Goal: Information Seeking & Learning: Check status

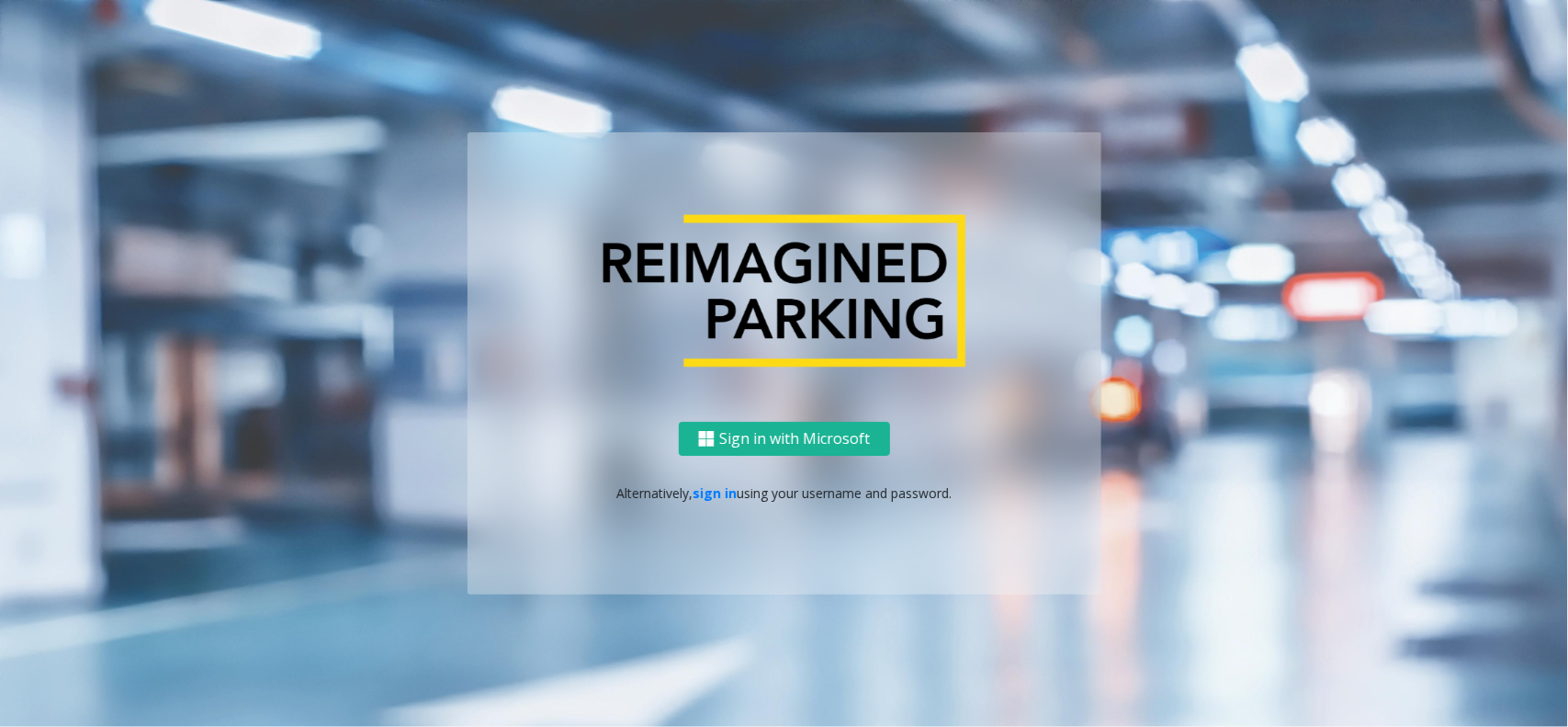
click at [515, 134] on div at bounding box center [784, 268] width 633 height 272
click at [699, 494] on link "sign in" at bounding box center [715, 493] width 44 height 18
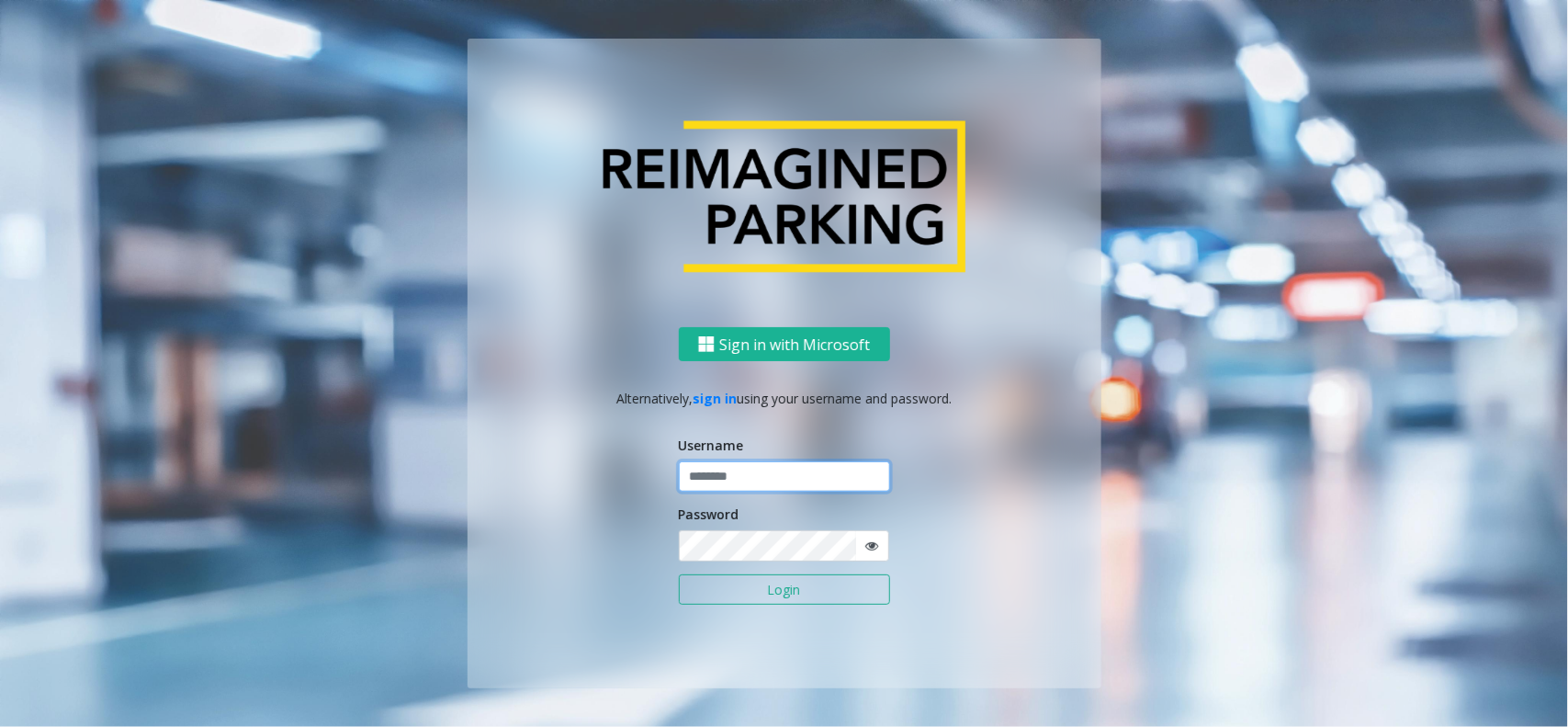
drag, startPoint x: 814, startPoint y: 475, endPoint x: 810, endPoint y: 465, distance: 10.8
click at [814, 475] on input "text" at bounding box center [784, 476] width 211 height 31
type input "*********"
click at [679, 574] on button "Login" at bounding box center [784, 589] width 211 height 31
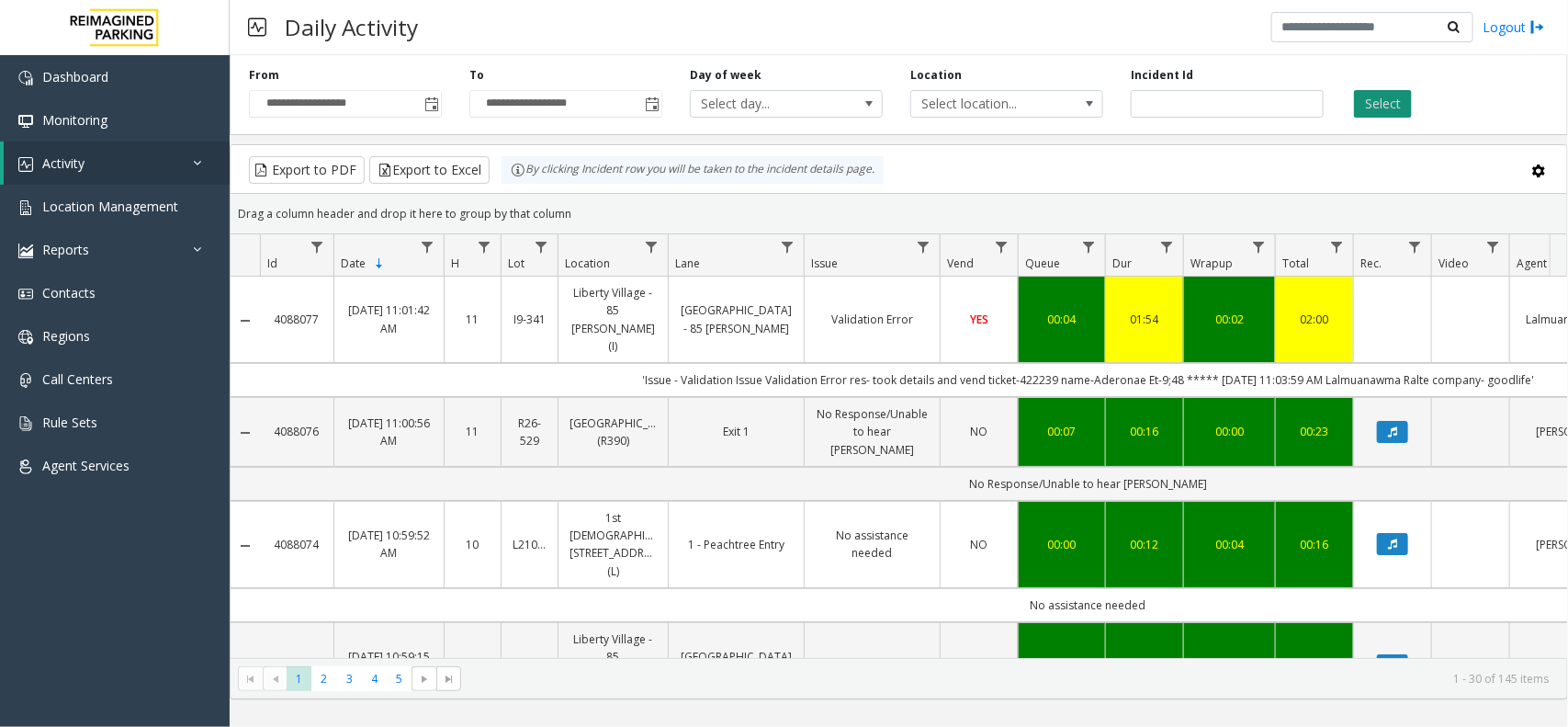
click at [1404, 105] on button "Select" at bounding box center [1383, 104] width 58 height 28
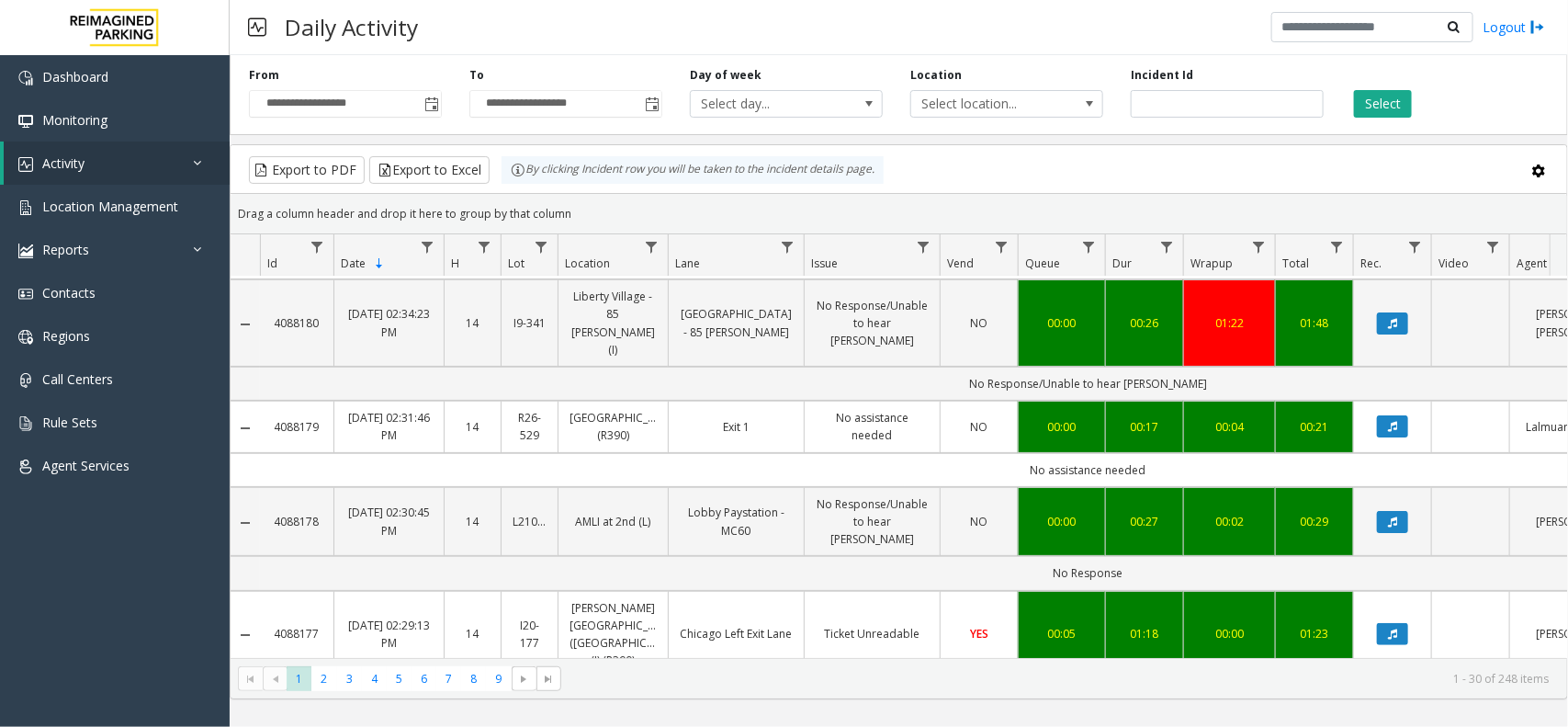
scroll to position [459, 0]
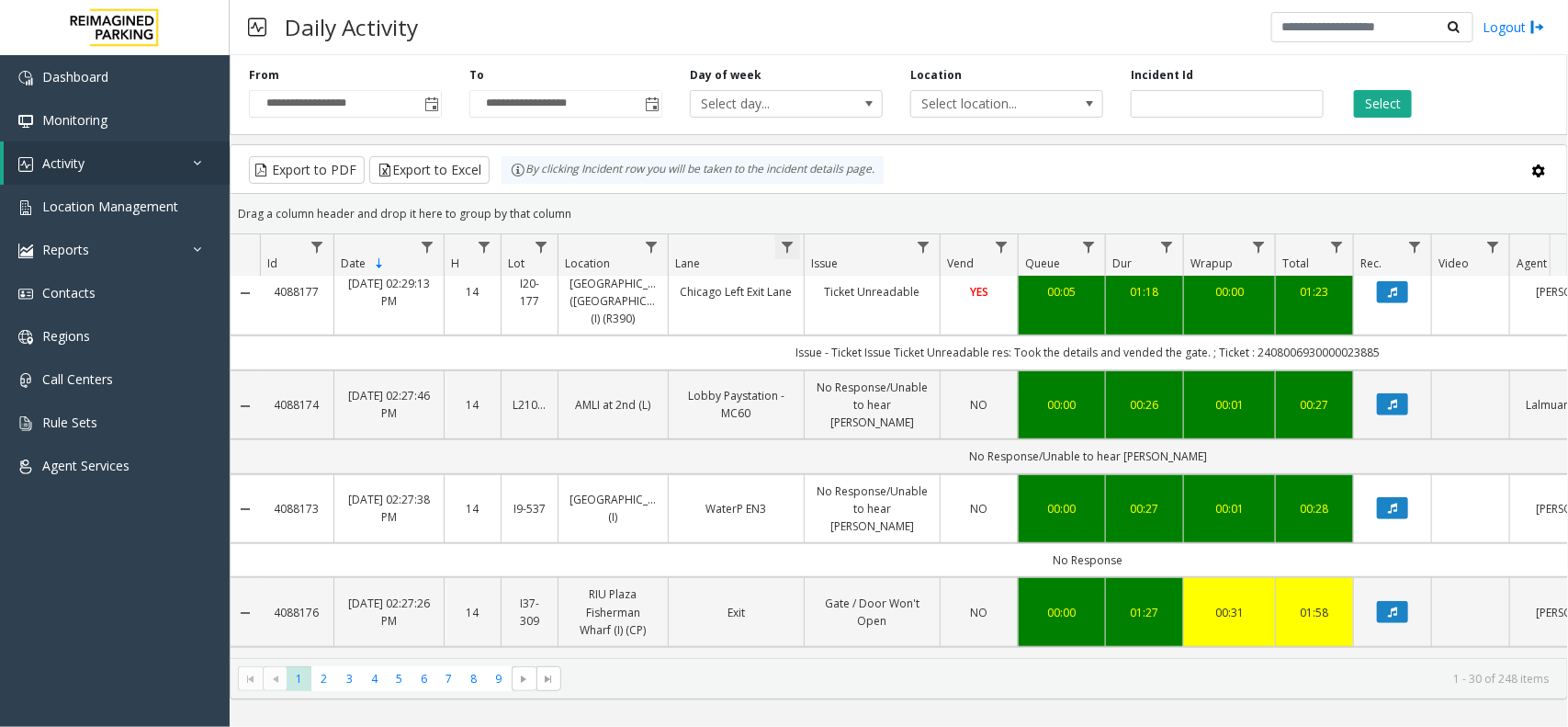
click at [787, 248] on span "Data table" at bounding box center [786, 247] width 15 height 15
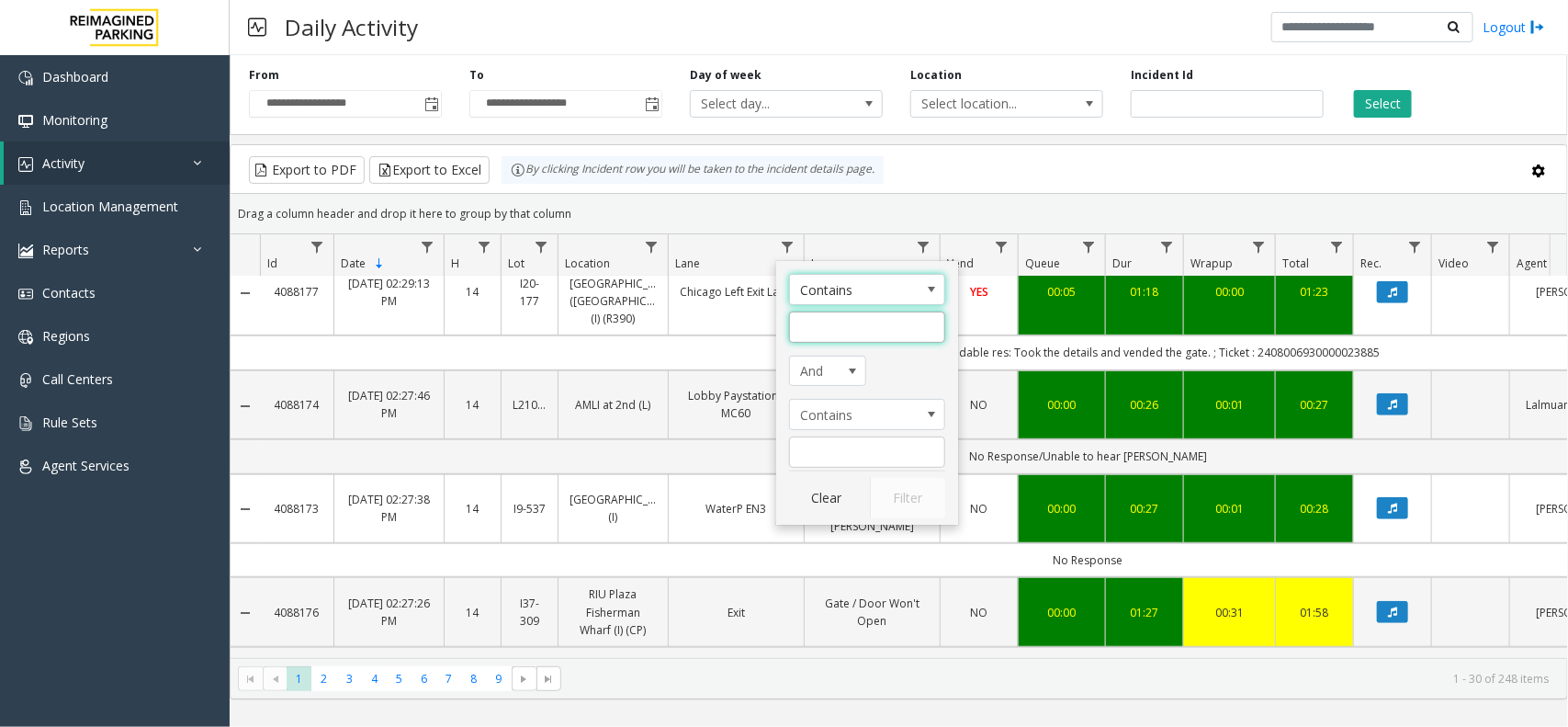
drag, startPoint x: 815, startPoint y: 340, endPoint x: 819, endPoint y: 326, distance: 14.6
click at [815, 338] on input "Lane Filter" at bounding box center [867, 326] width 156 height 31
type input "*****"
click button "Filter" at bounding box center [908, 497] width 76 height 41
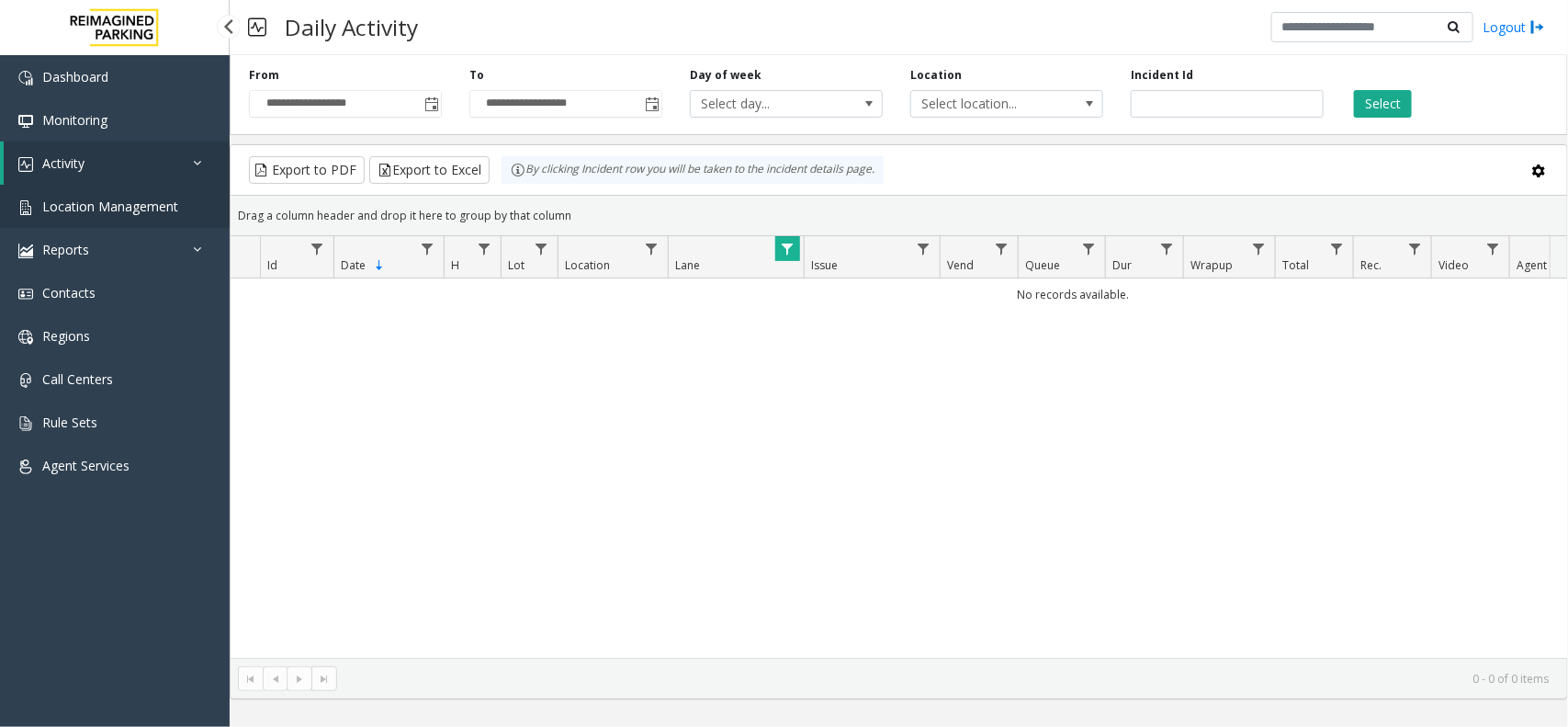
click at [167, 204] on span "Location Management" at bounding box center [109, 207] width 136 height 18
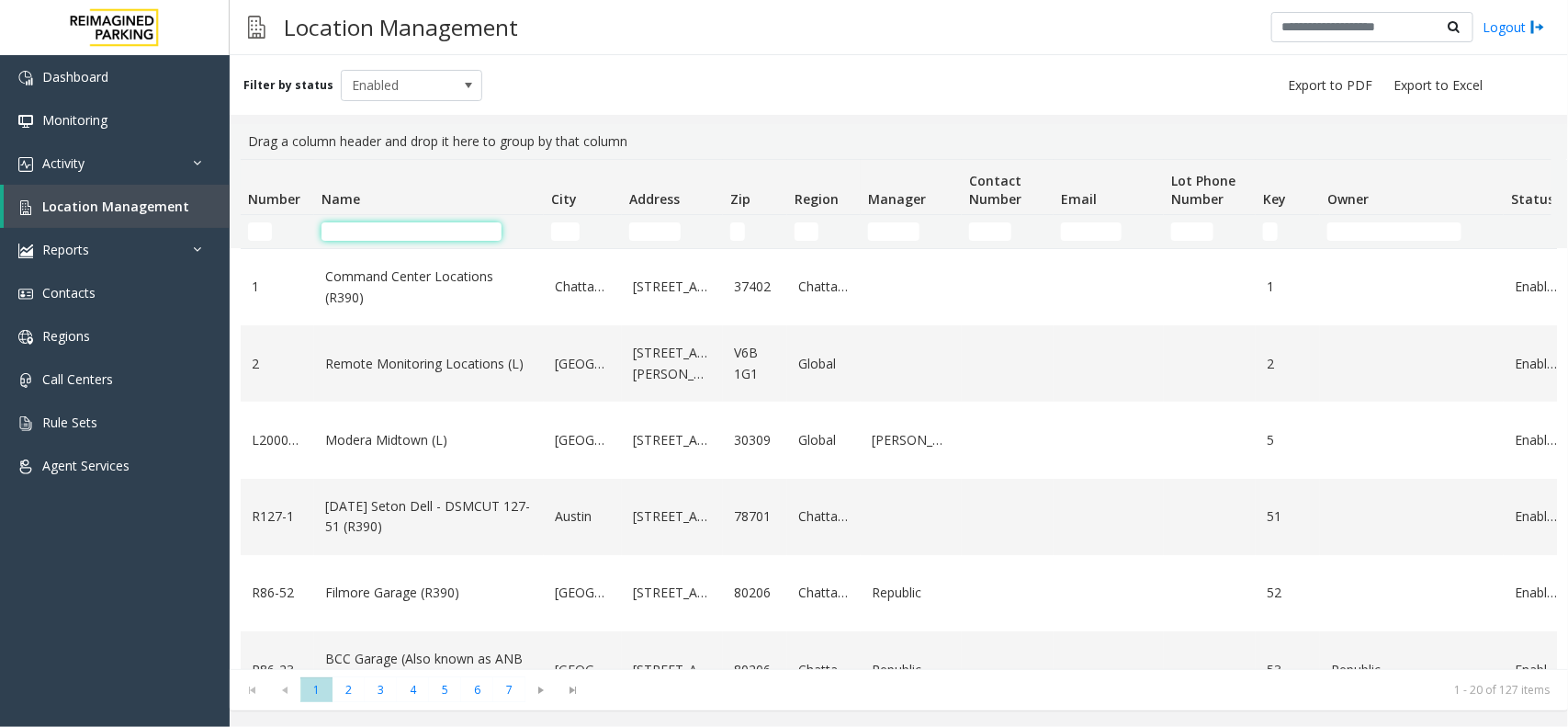
click at [441, 230] on input "Name Filter" at bounding box center [411, 232] width 180 height 18
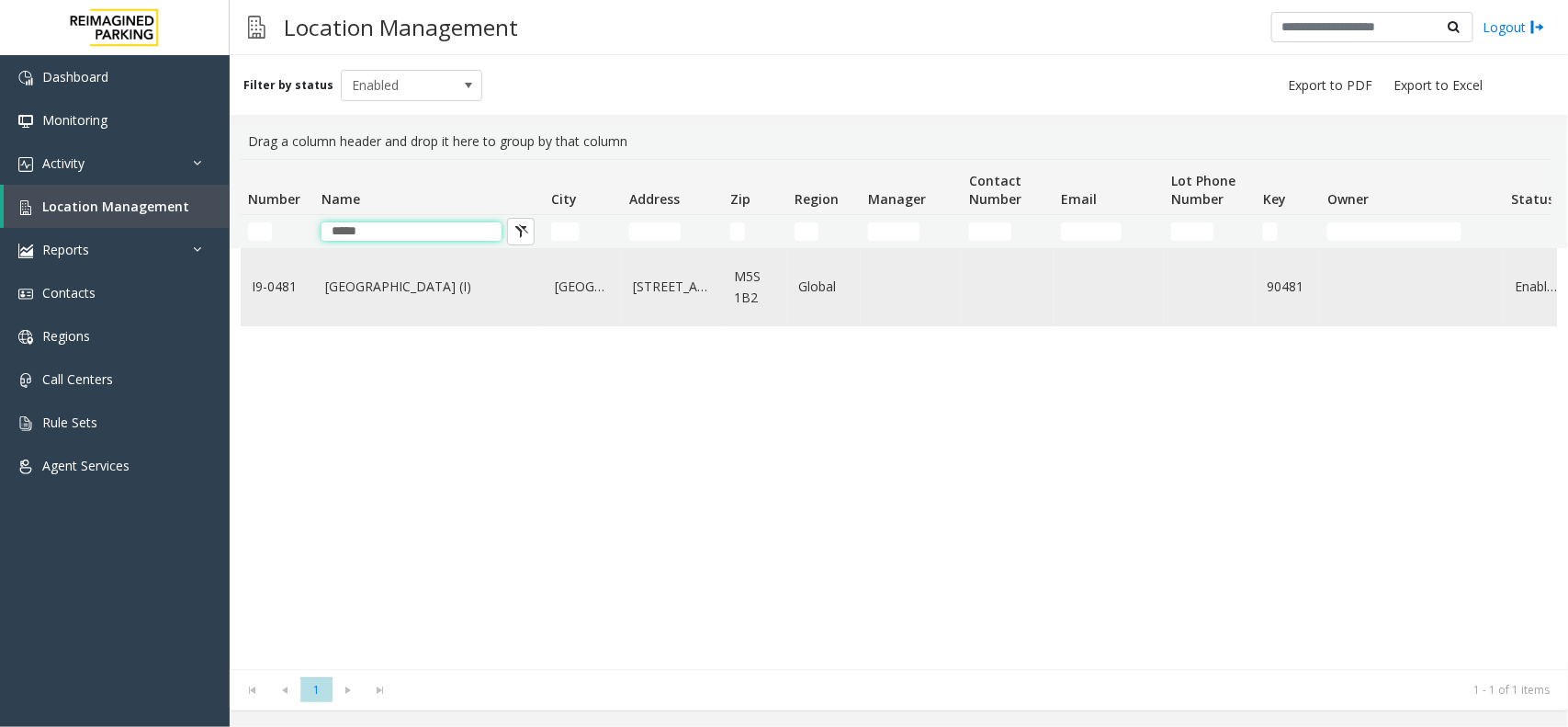
type input "*****"
click at [456, 315] on td "Women's College Hospital (I)" at bounding box center [429, 286] width 230 height 77
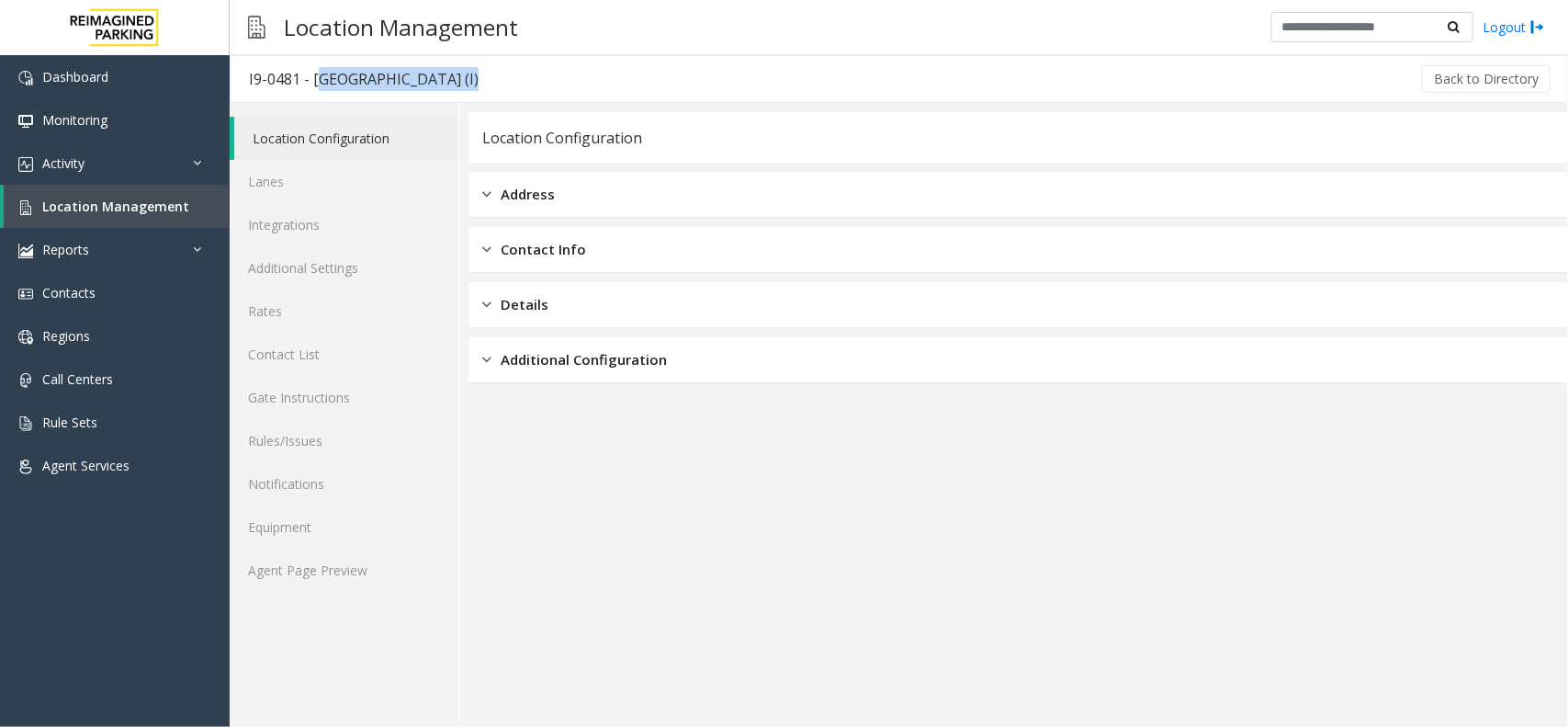
drag, startPoint x: 539, startPoint y: 76, endPoint x: 315, endPoint y: 69, distance: 224.1
click at [315, 69] on div "I9-0481 - Women's College Hospital (I) Back to Directory" at bounding box center [899, 79] width 1338 height 48
copy div "Women's College Hospital (I)"
click at [116, 170] on link "Activity" at bounding box center [114, 162] width 230 height 43
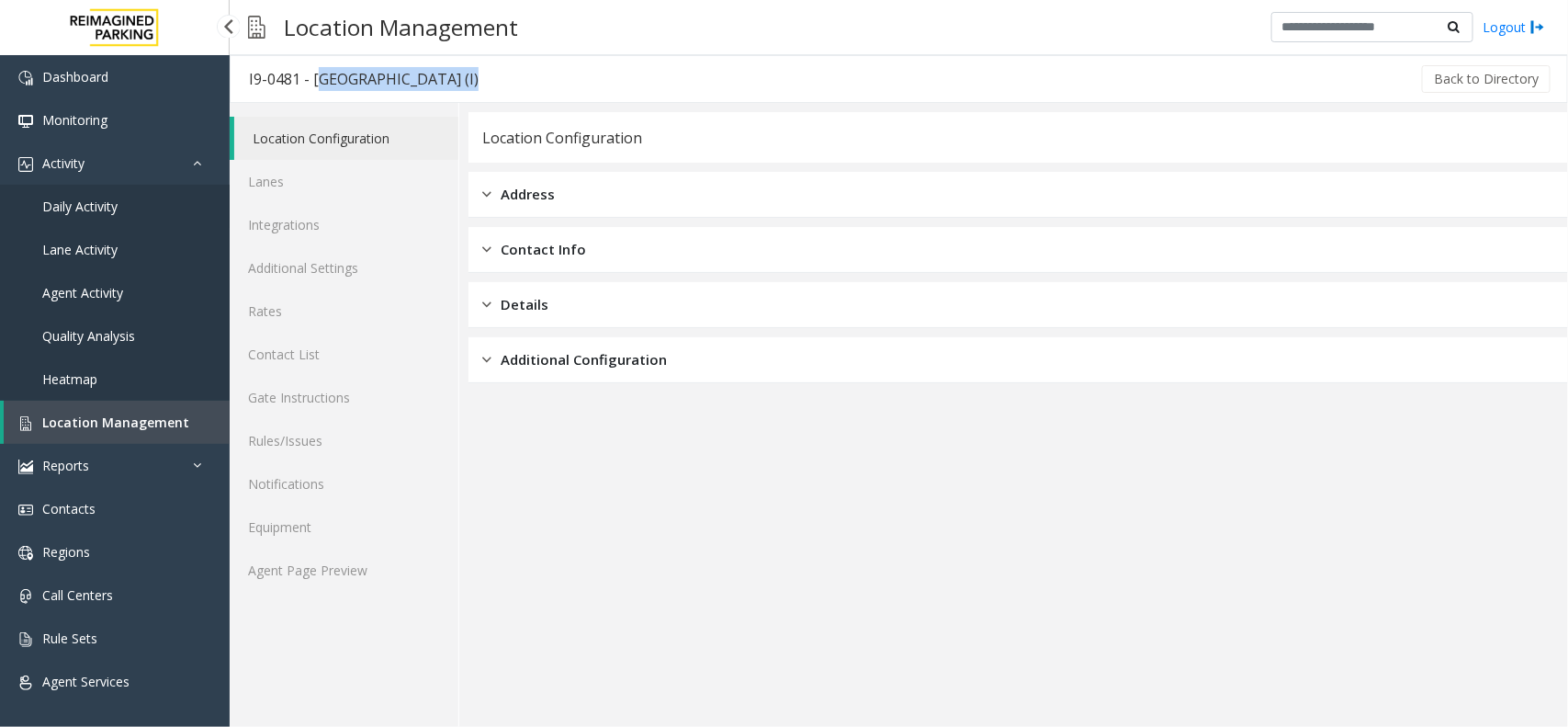
click at [119, 199] on link "Daily Activity" at bounding box center [114, 206] width 230 height 43
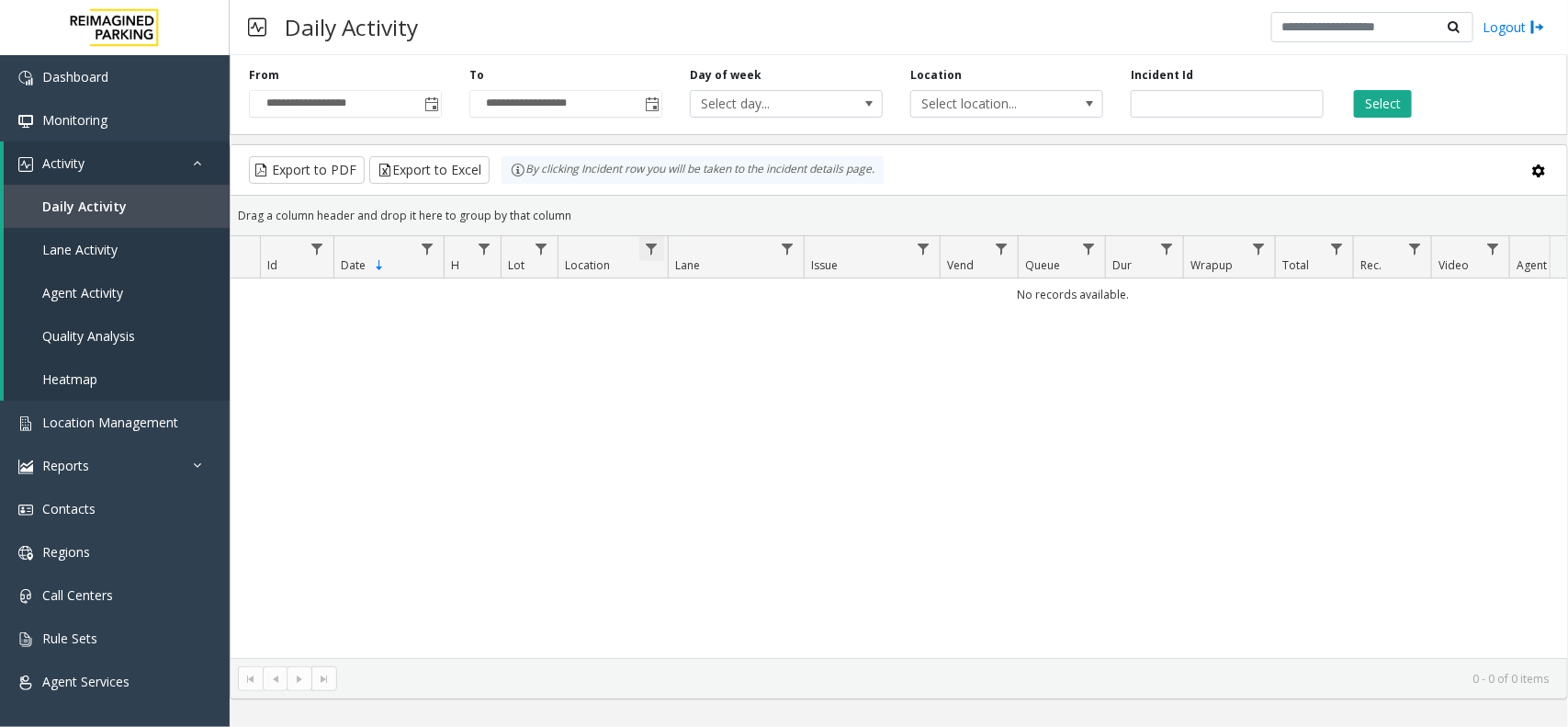
click at [647, 244] on span "Data table" at bounding box center [651, 249] width 15 height 15
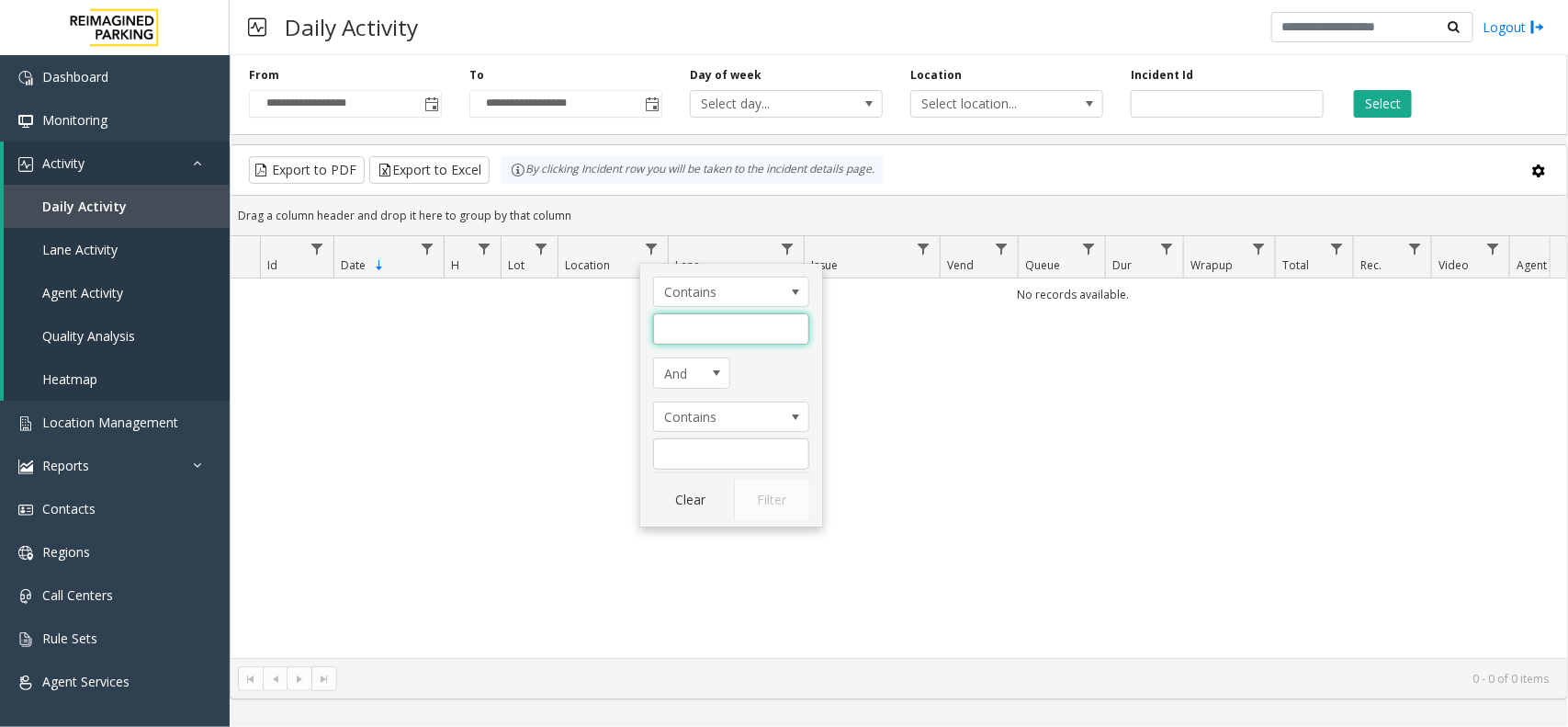
click at [726, 336] on input "Location Filter" at bounding box center [731, 328] width 156 height 31
paste input "**********"
type input "**********"
click at [1351, 107] on div "Select" at bounding box center [1448, 91] width 221 height 51
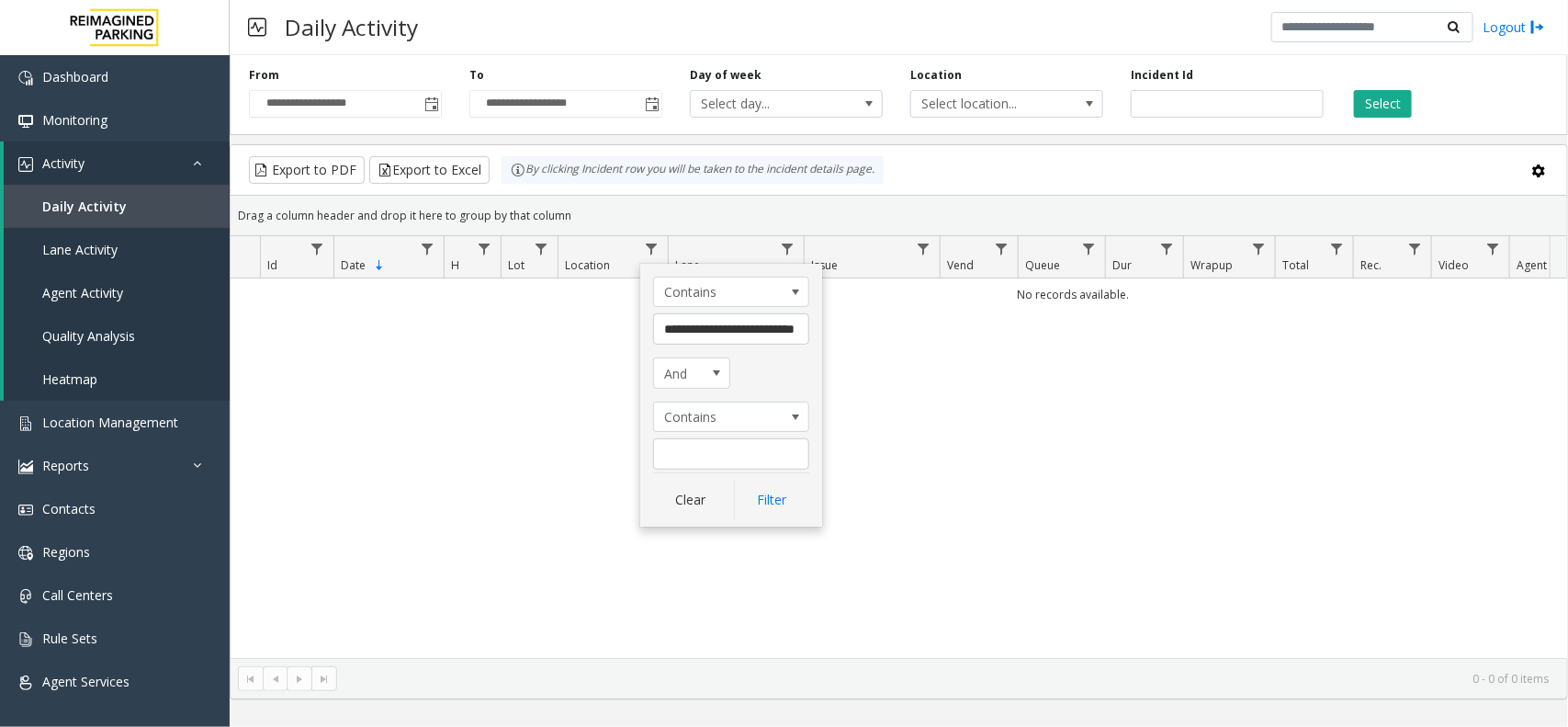
scroll to position [0, 0]
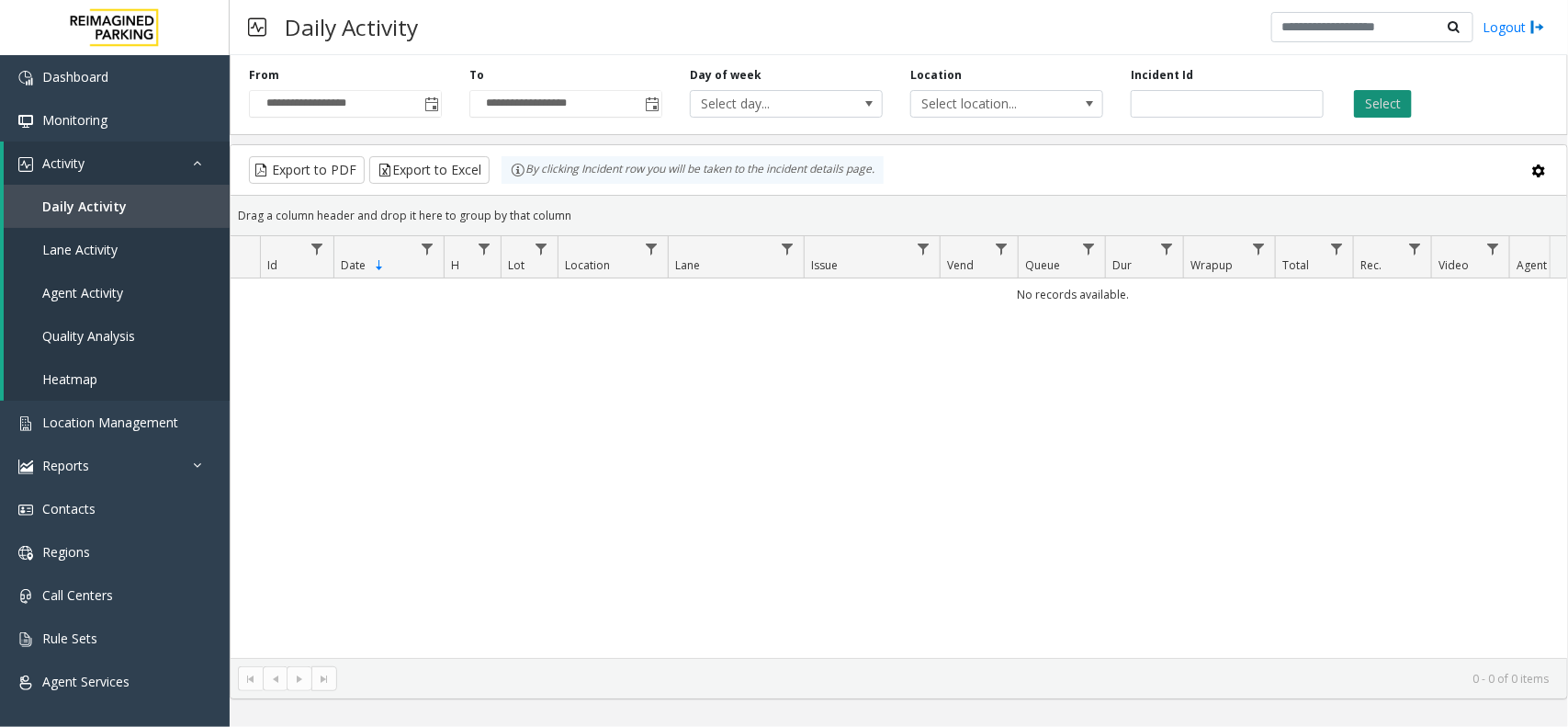
click at [1361, 102] on button "Select" at bounding box center [1383, 104] width 58 height 28
click at [432, 107] on span "Toggle popup" at bounding box center [432, 104] width 15 height 15
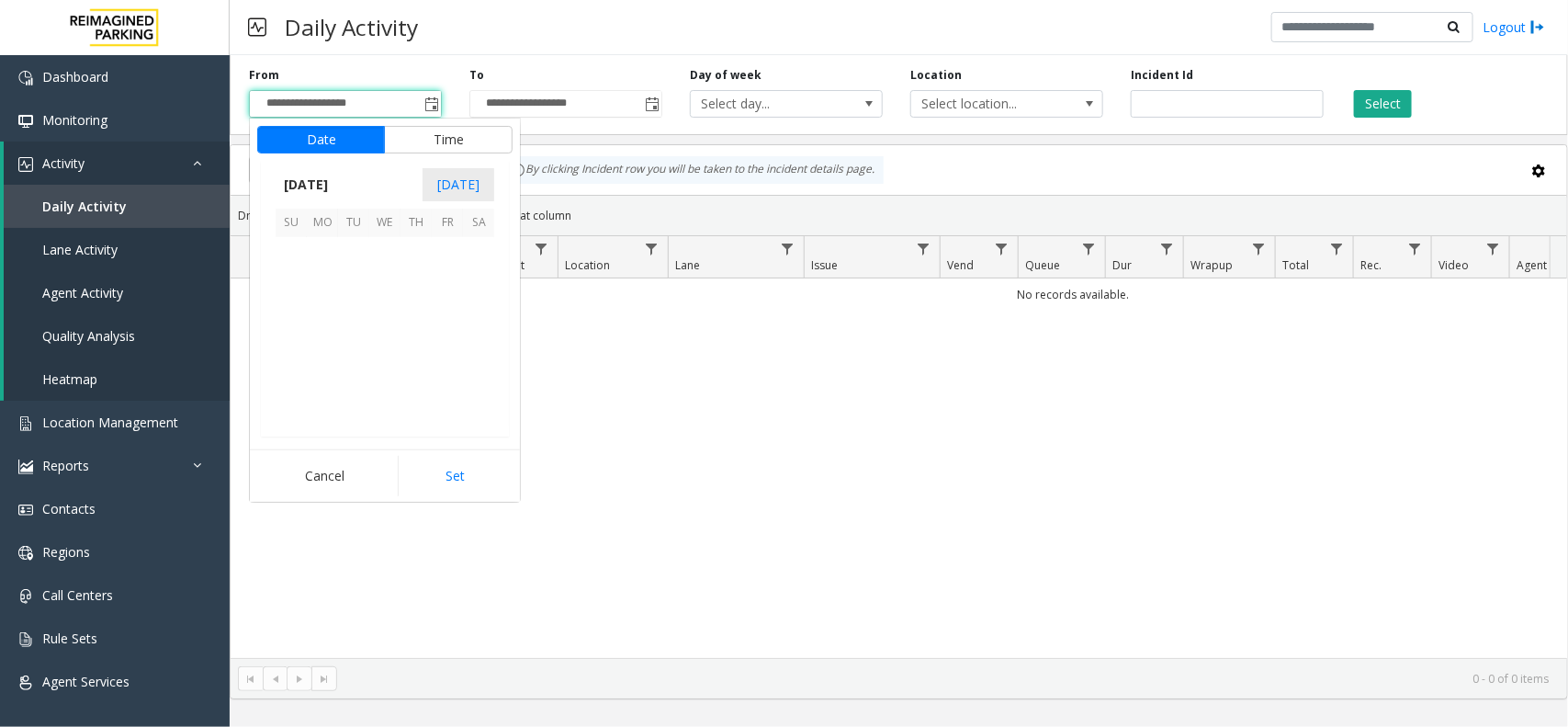
scroll to position [329600, 0]
click at [323, 251] on span "1" at bounding box center [322, 252] width 31 height 31
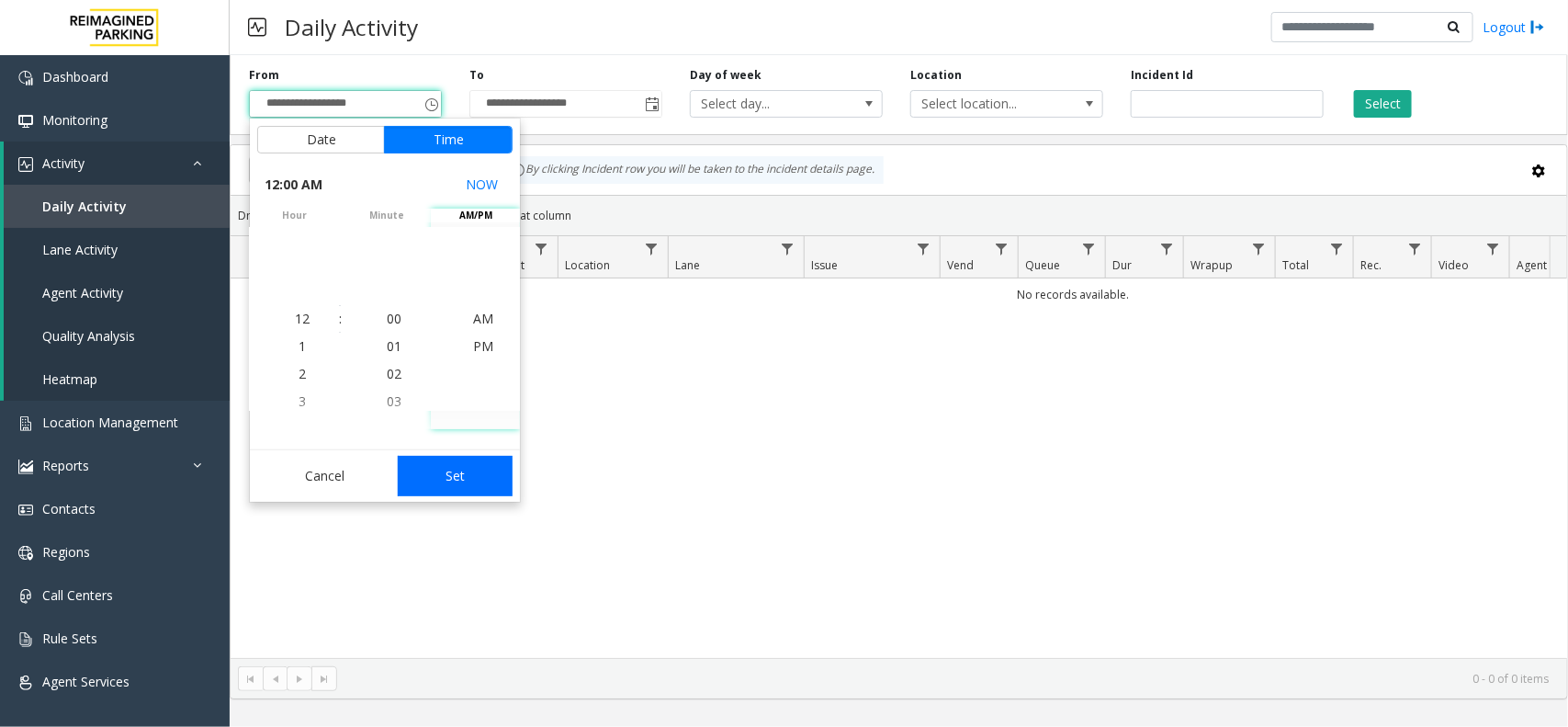
click at [471, 471] on button "Set" at bounding box center [455, 475] width 115 height 41
type input "**********"
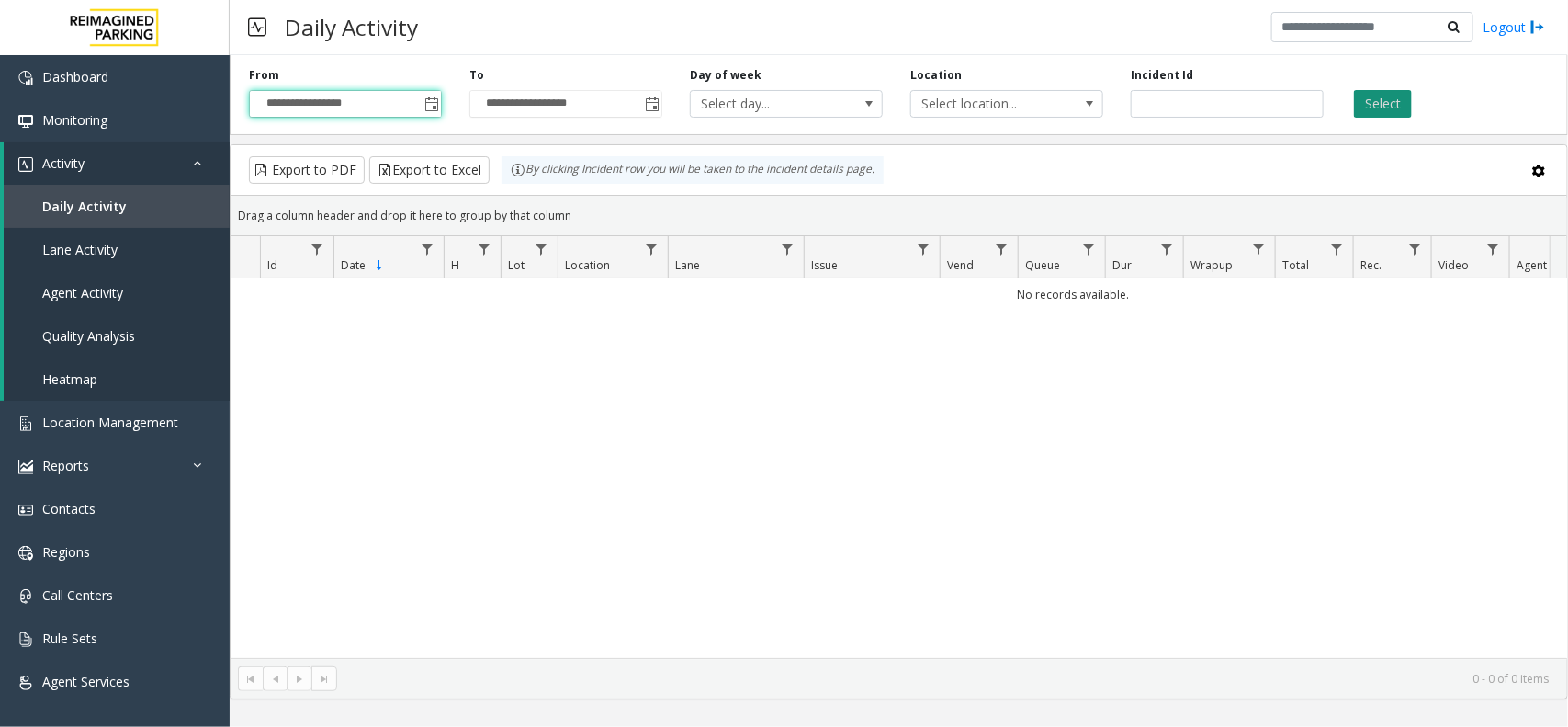
click at [1388, 94] on button "Select" at bounding box center [1383, 104] width 58 height 28
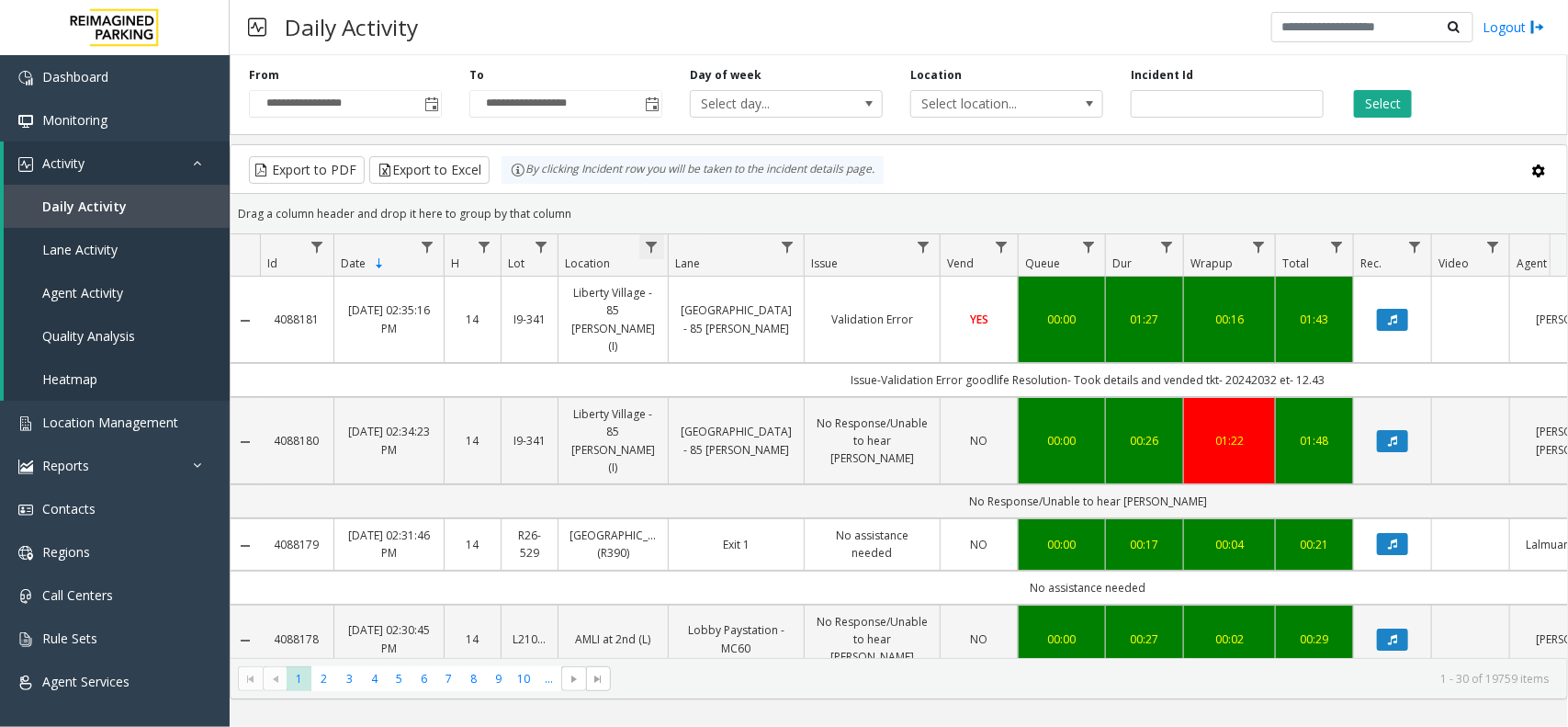
click at [648, 245] on span "Data table" at bounding box center [651, 247] width 15 height 15
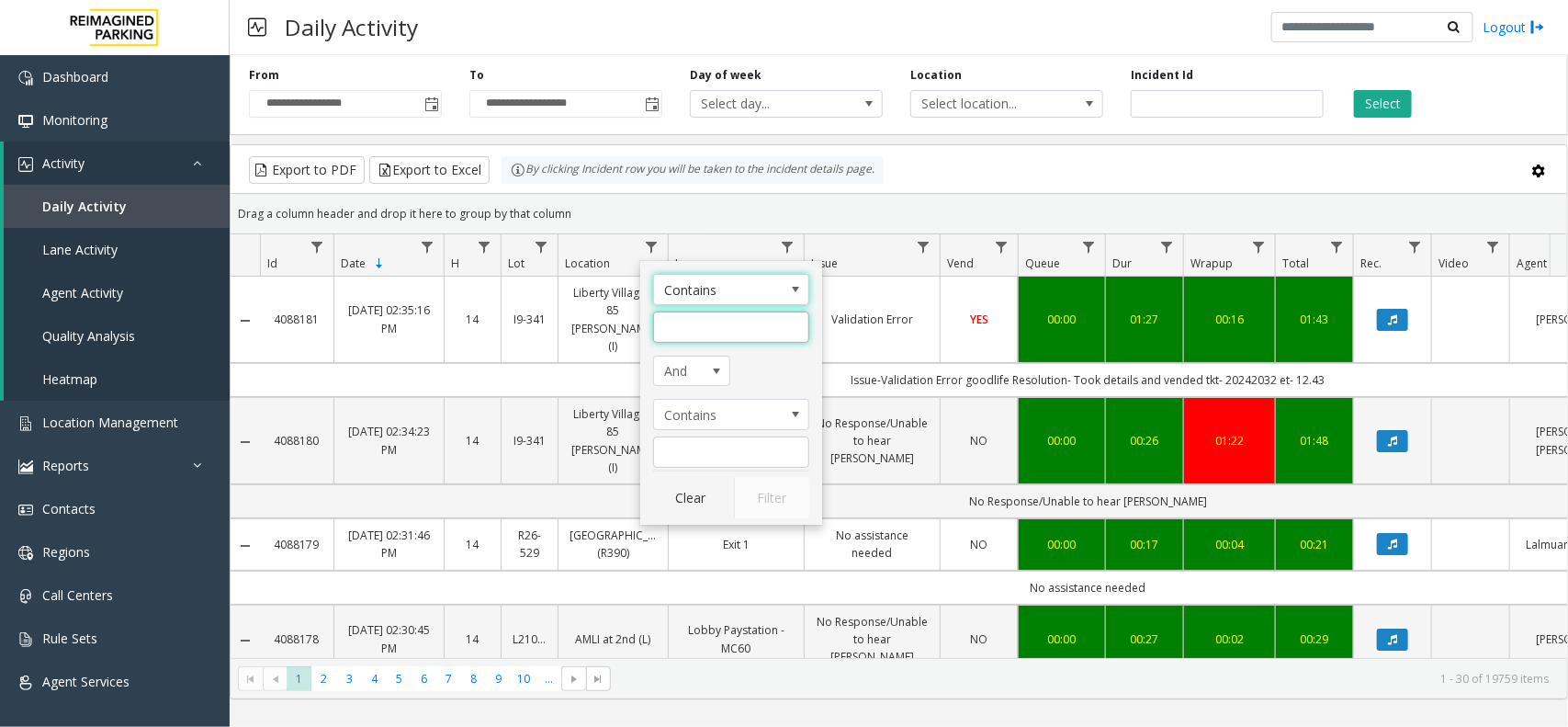
click at [705, 327] on input "Location Filter" at bounding box center [731, 326] width 156 height 31
paste input "**********"
type input "**********"
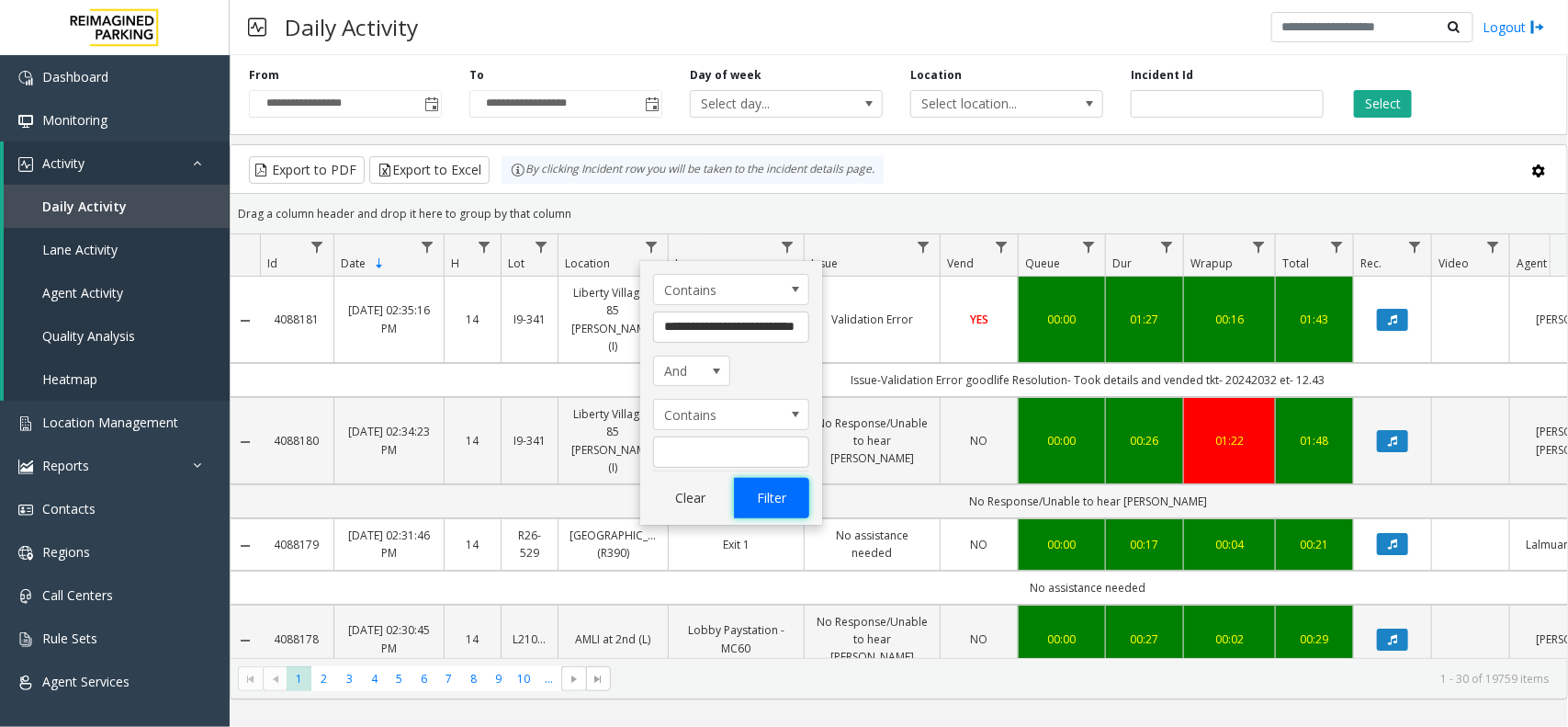
click at [751, 491] on button "Filter" at bounding box center [772, 497] width 76 height 41
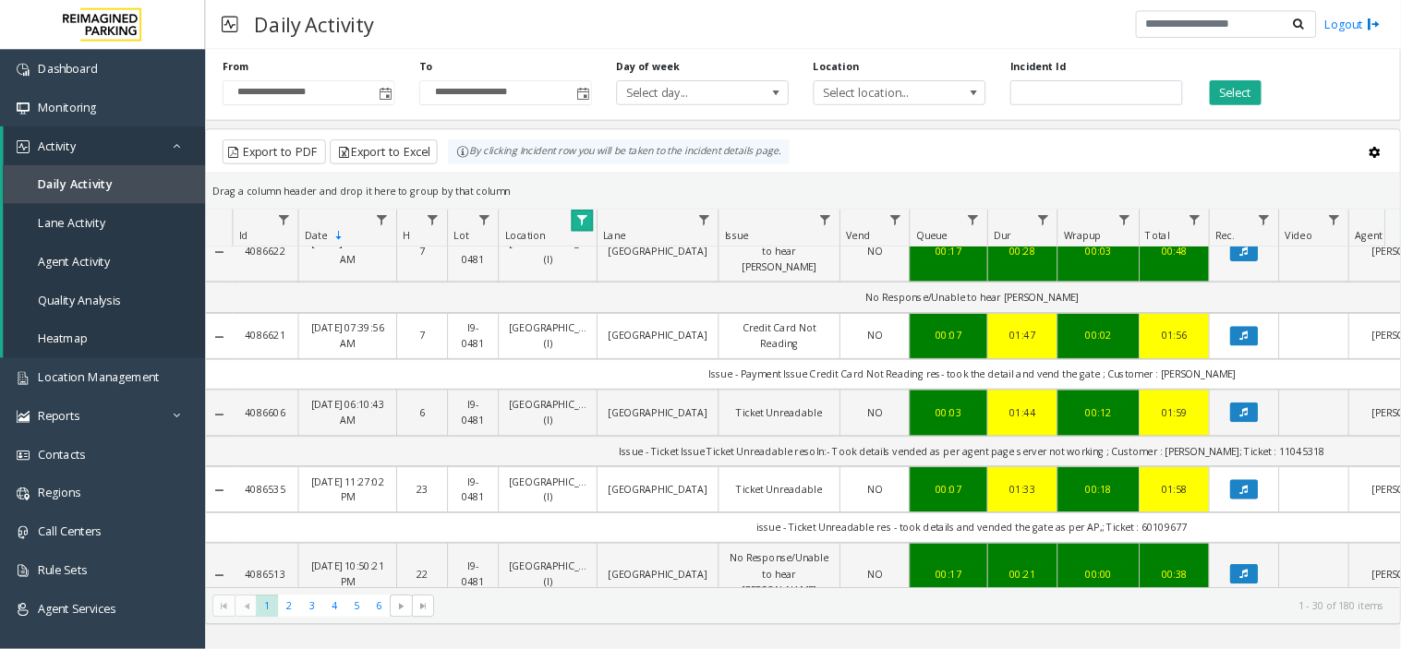
scroll to position [231, 0]
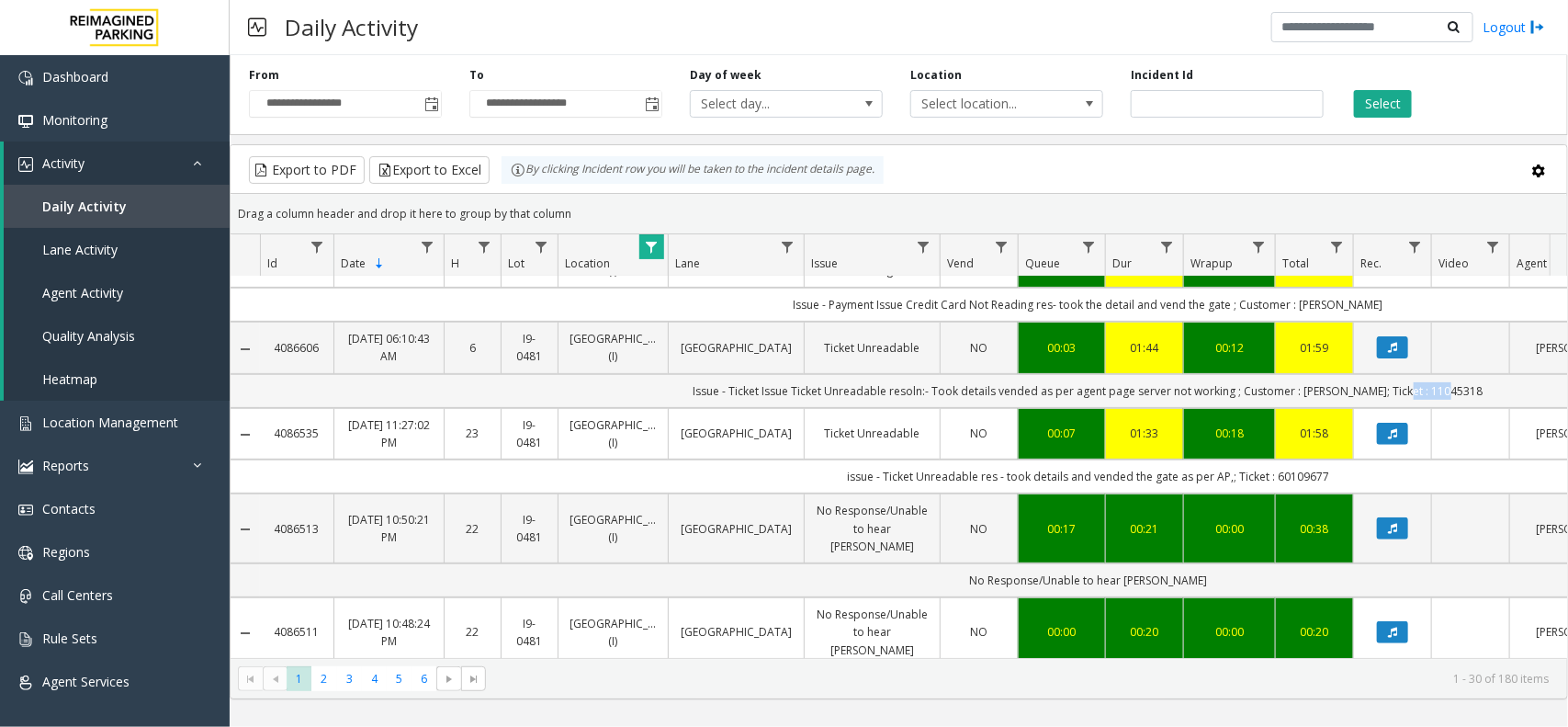
drag, startPoint x: 1404, startPoint y: 449, endPoint x: 1462, endPoint y: 451, distance: 58.0
click at [1462, 408] on td "Issue - Ticket Issue Ticket Unreadable resoln:- Took details vended as per agen…" at bounding box center [1088, 391] width 1656 height 34
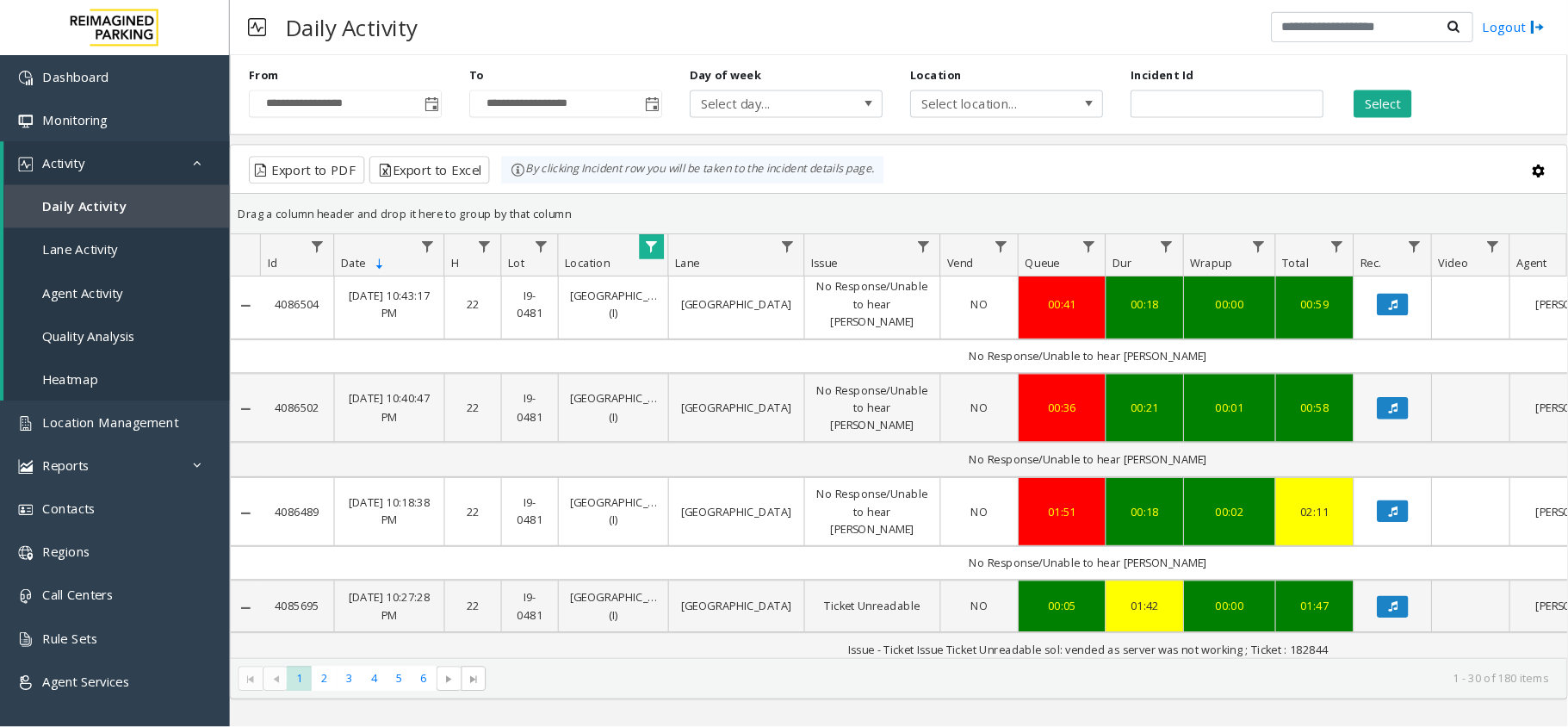
scroll to position [718, 0]
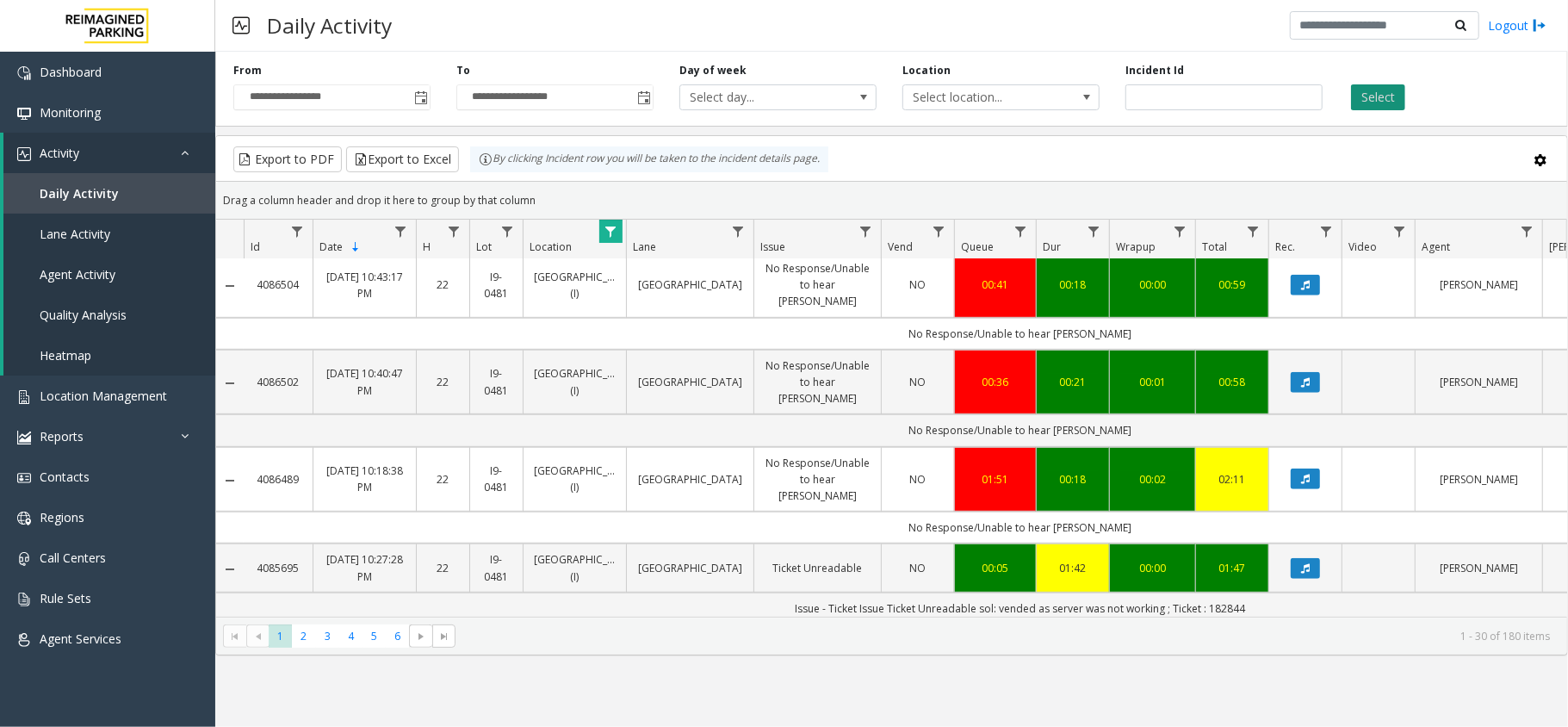
click at [1385, 98] on button "Select" at bounding box center [1378, 98] width 54 height 26
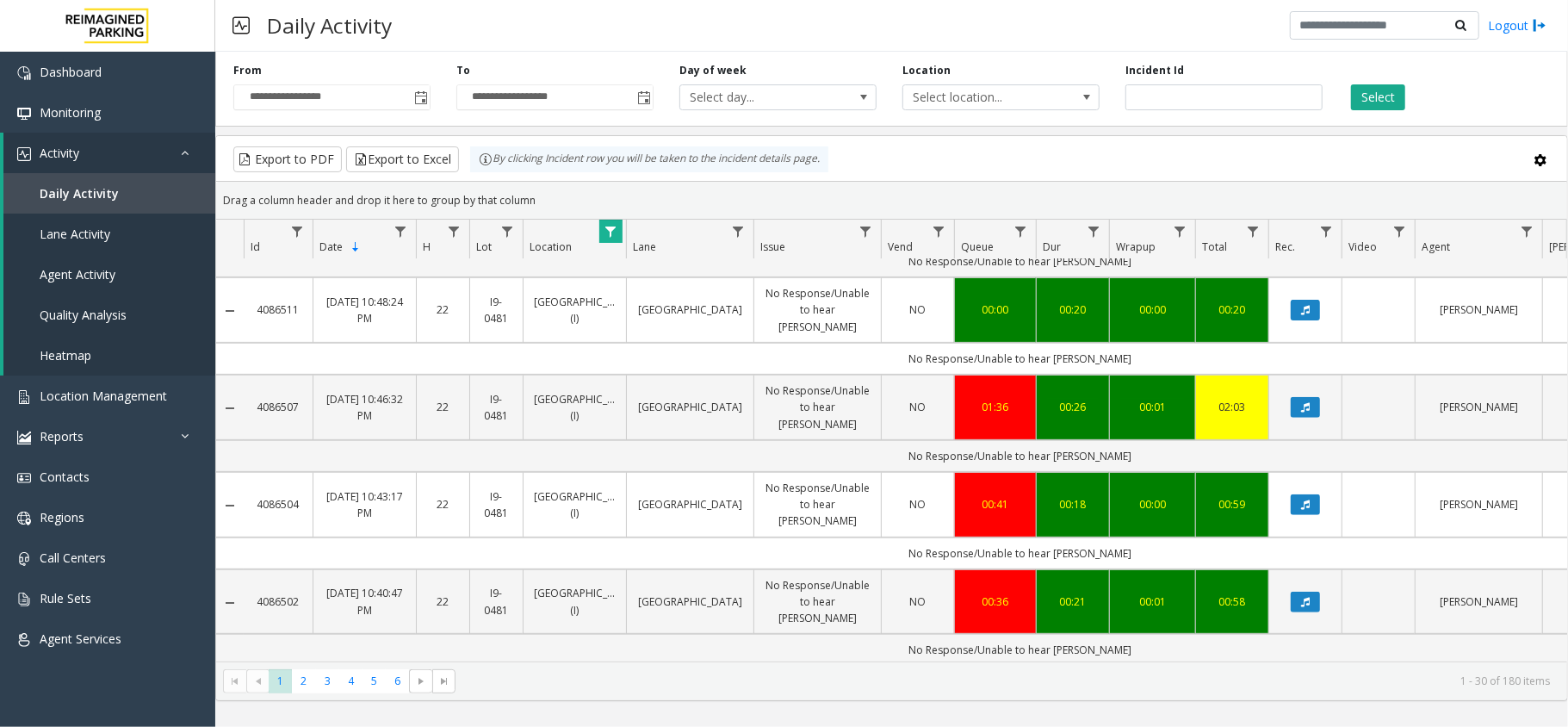
scroll to position [115, 0]
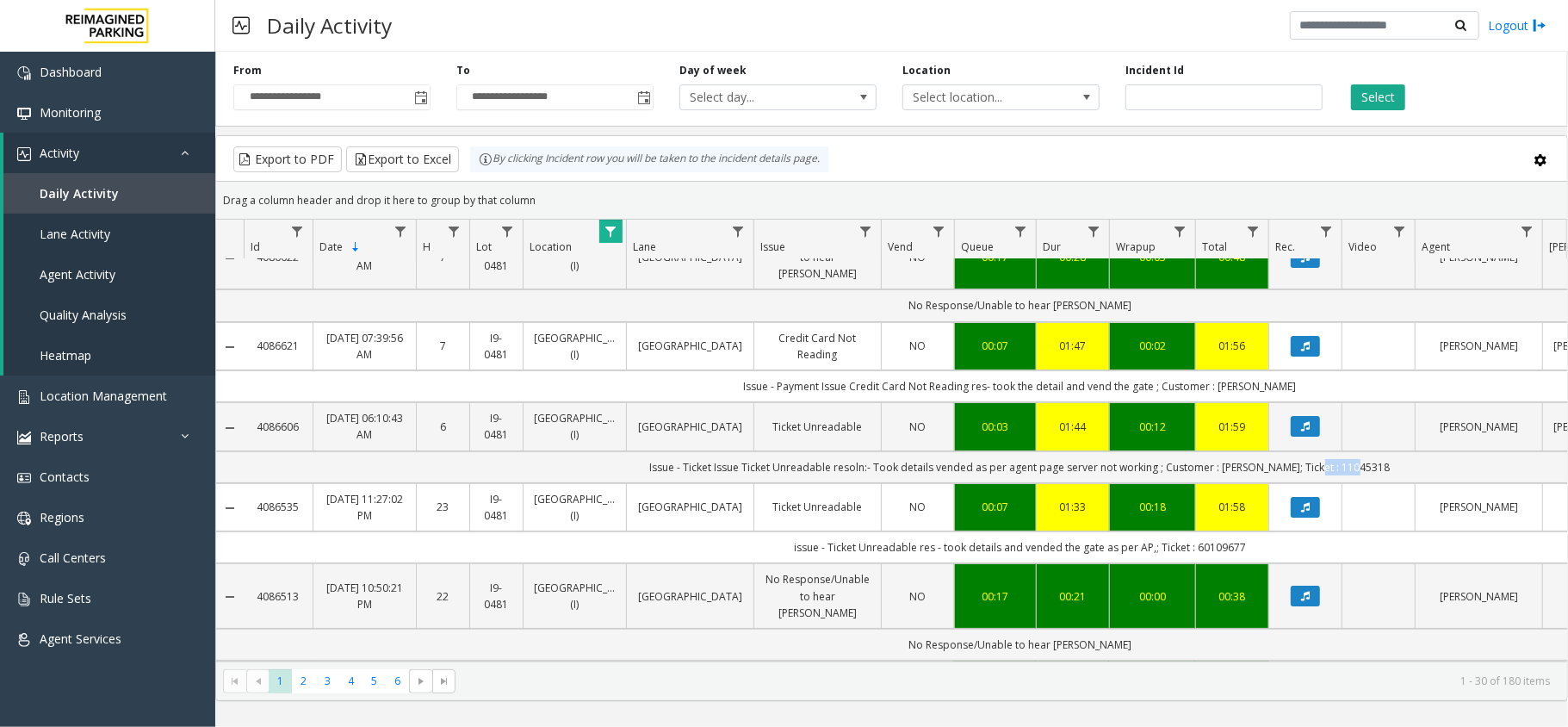
click at [611, 232] on span "Data table" at bounding box center [611, 231] width 14 height 14
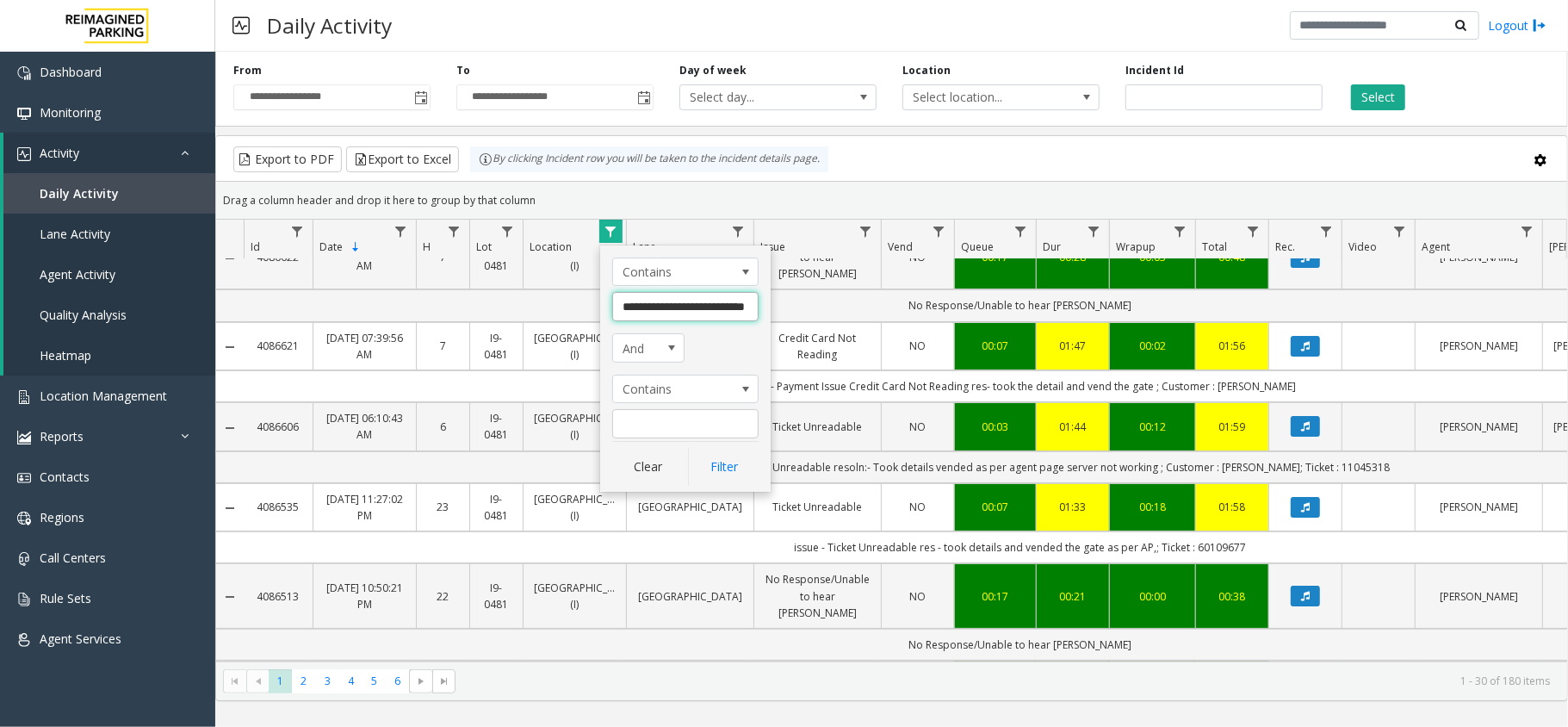
click at [707, 304] on input "**********" at bounding box center [685, 306] width 146 height 29
click at [722, 477] on div "Clear Filter" at bounding box center [685, 463] width 146 height 45
click at [669, 466] on button "Clear" at bounding box center [648, 466] width 71 height 38
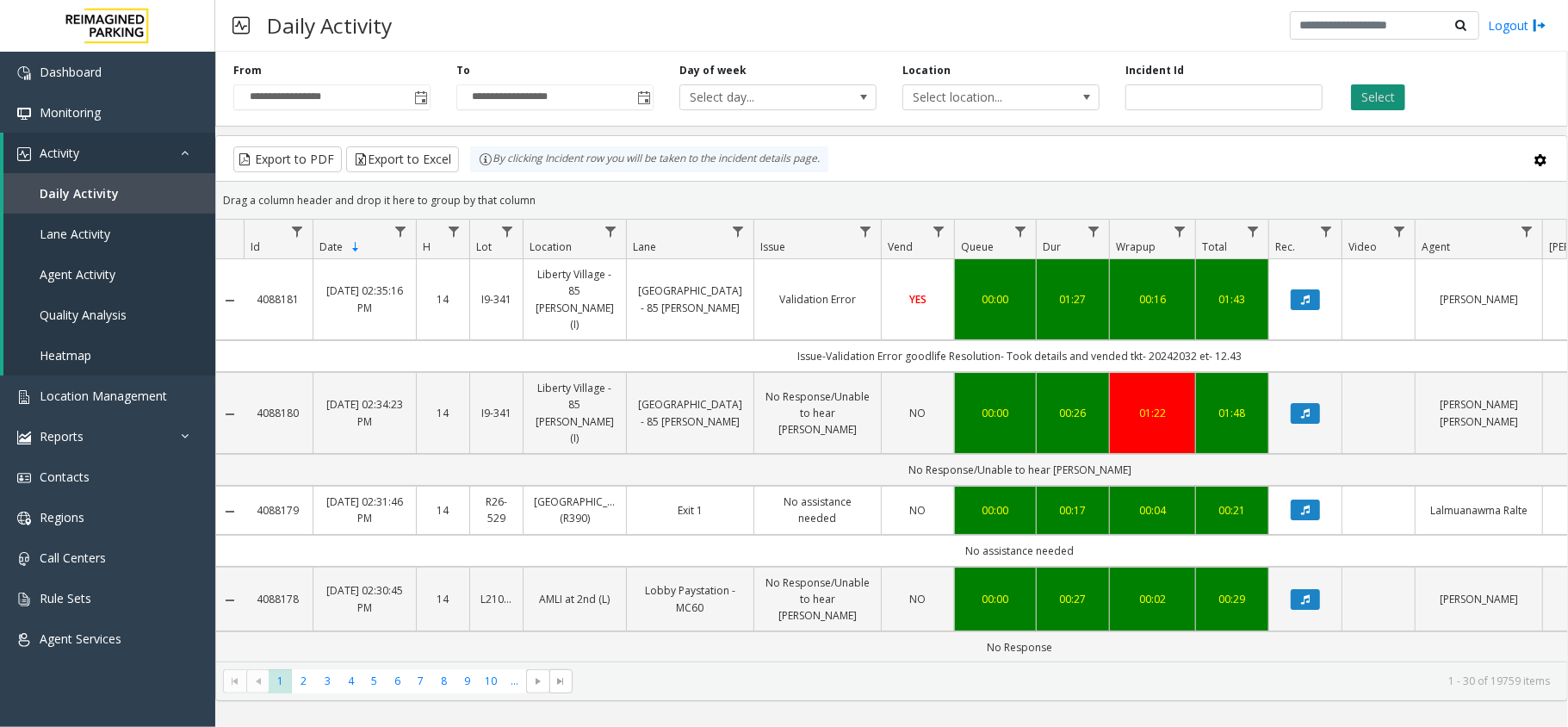
click at [1404, 105] on button "Select" at bounding box center [1378, 98] width 54 height 26
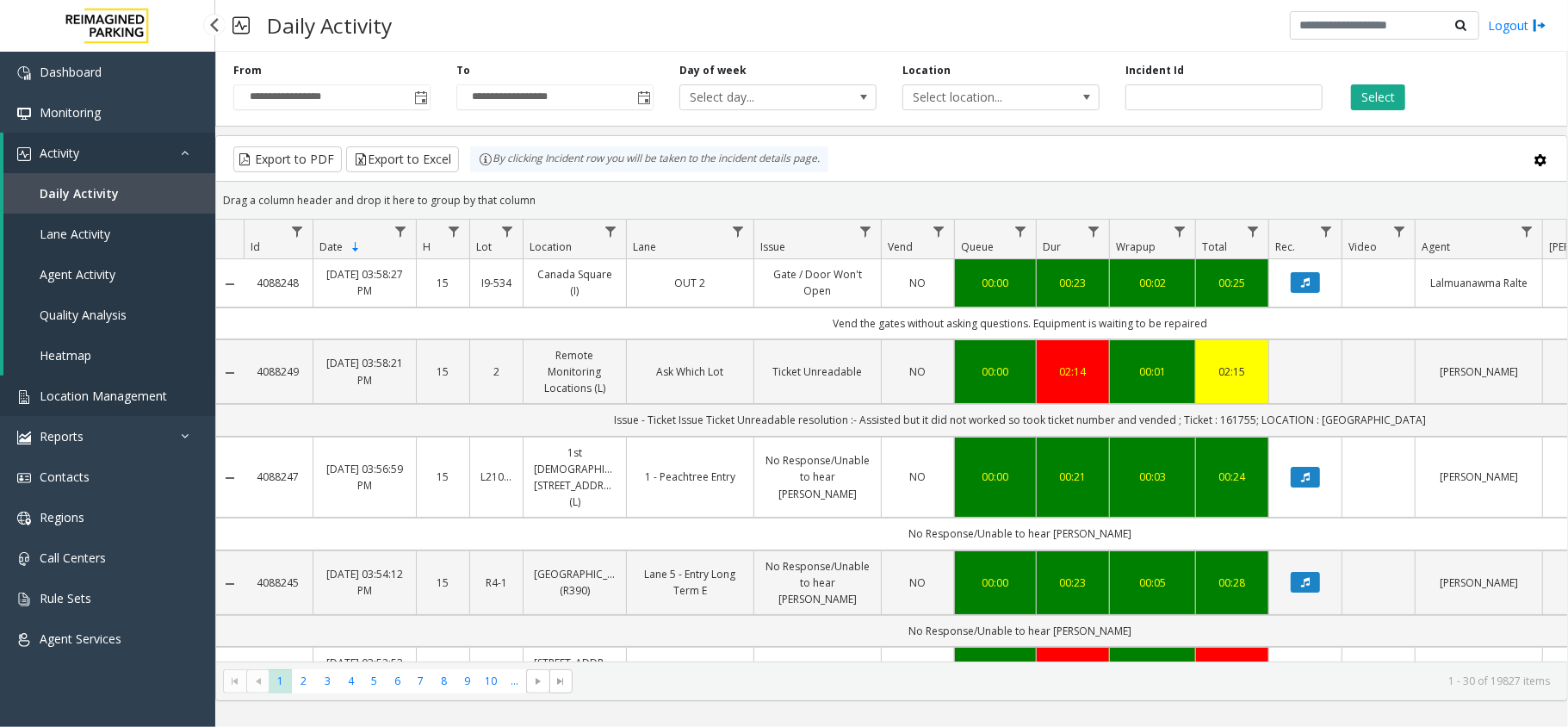
click at [140, 400] on span "Location Management" at bounding box center [103, 396] width 128 height 17
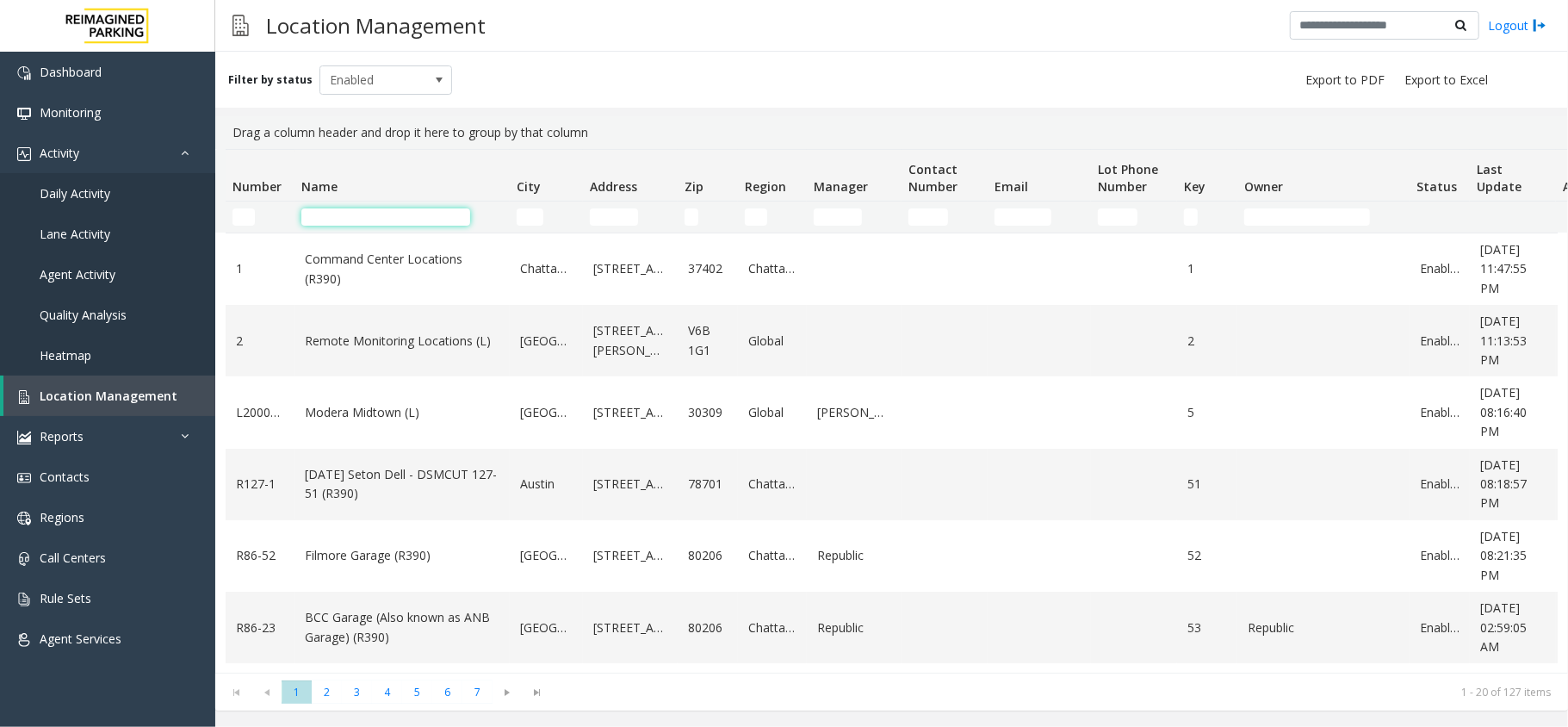
click at [386, 209] on input "Name Filter" at bounding box center [385, 217] width 169 height 17
type input "***"
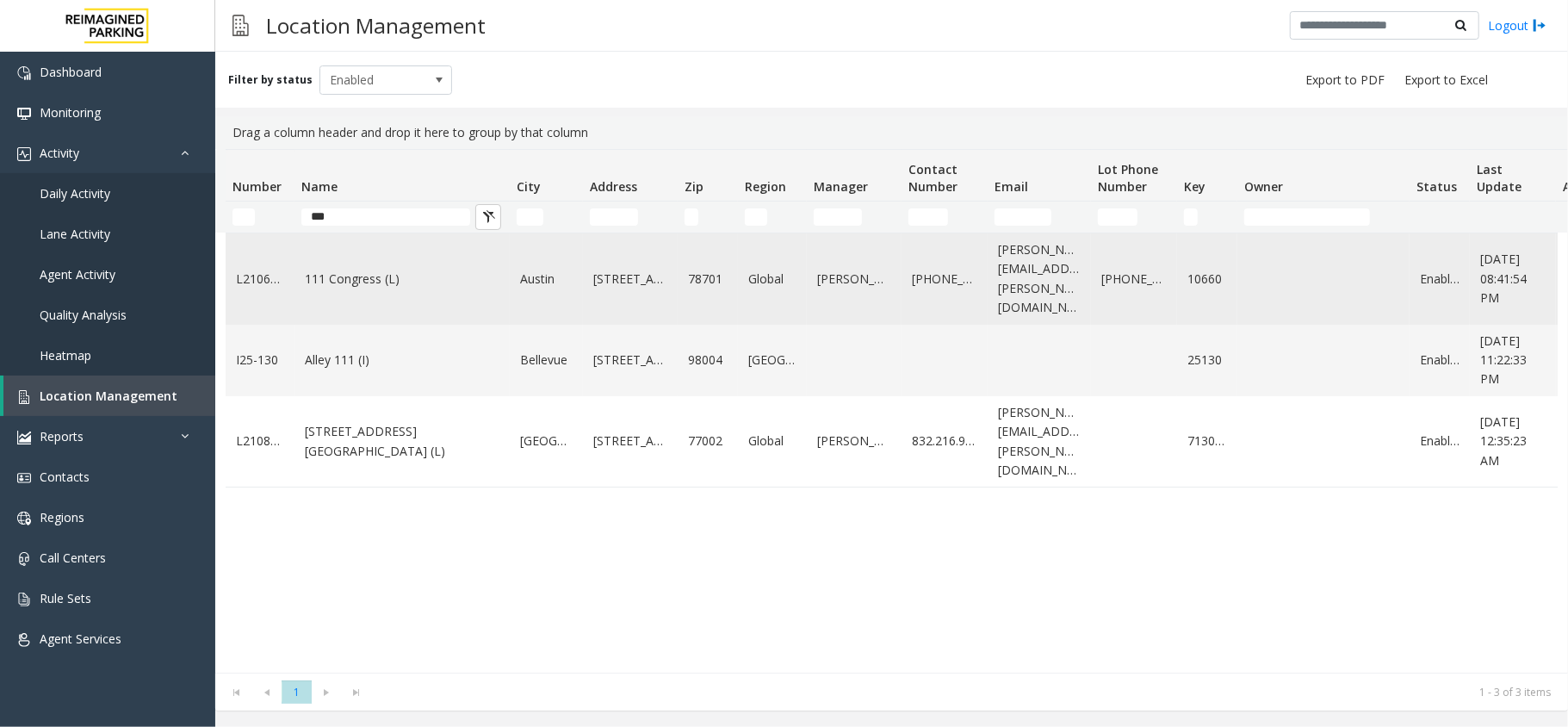
click at [376, 288] on td "111 Congress (L)" at bounding box center [402, 279] width 215 height 91
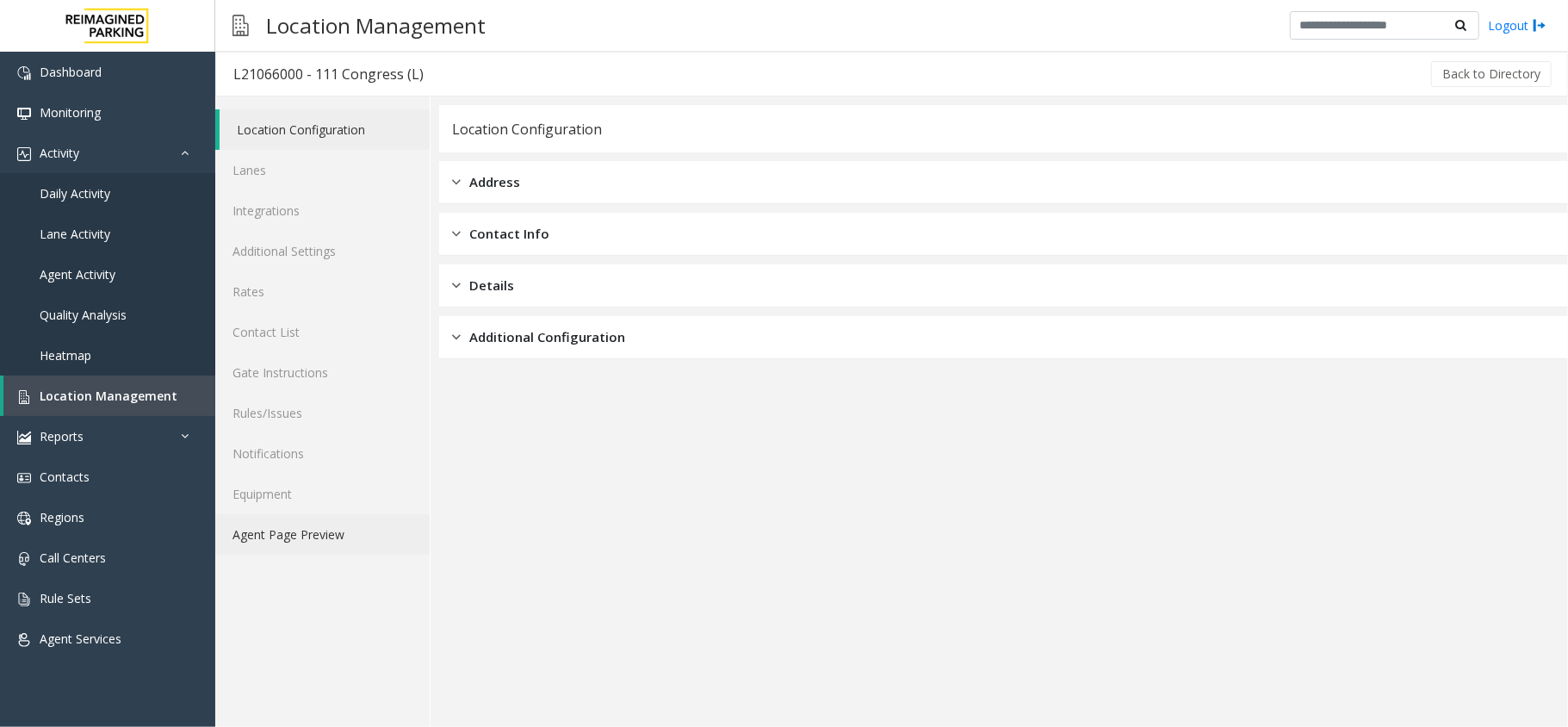
click at [341, 552] on link "Agent Page Preview" at bounding box center [323, 534] width 214 height 40
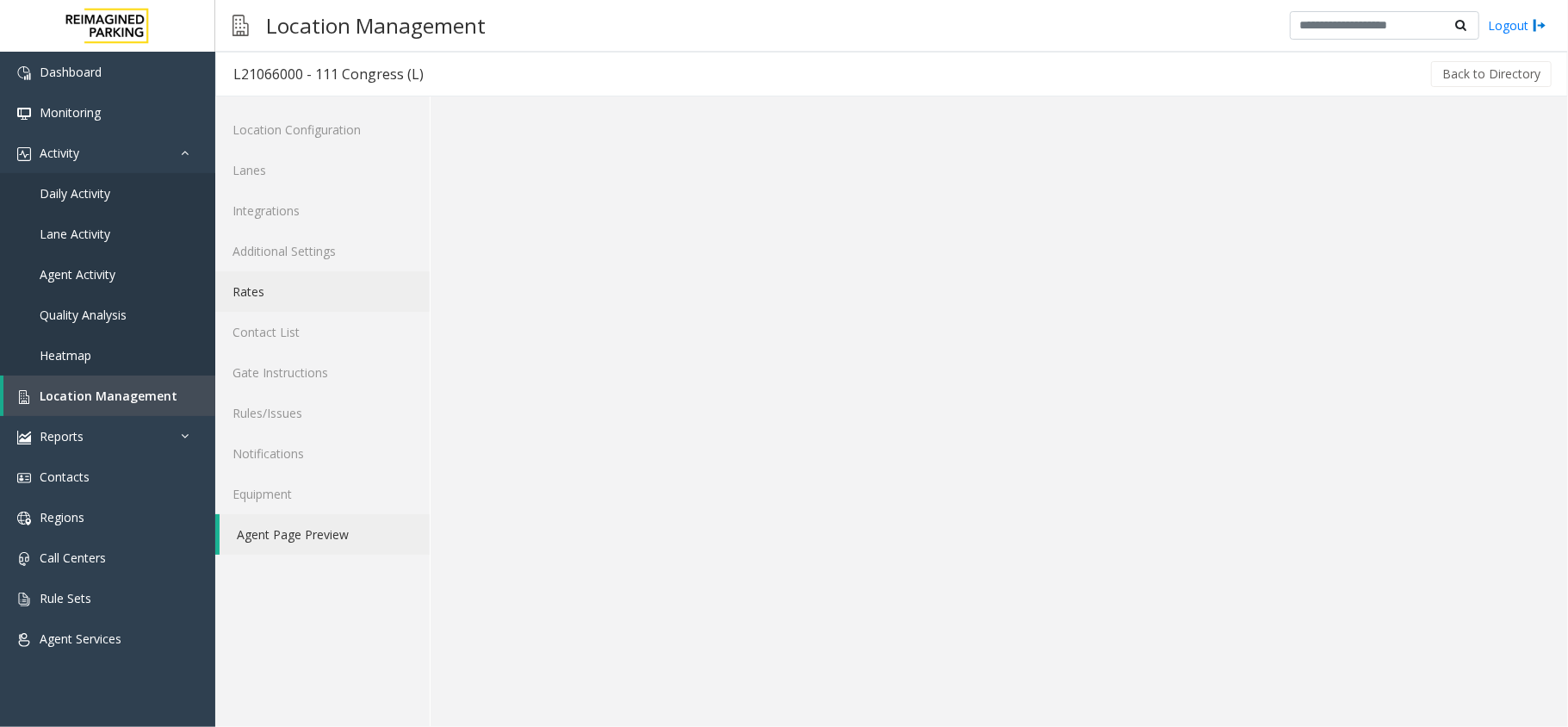
click at [286, 300] on link "Rates" at bounding box center [323, 291] width 214 height 40
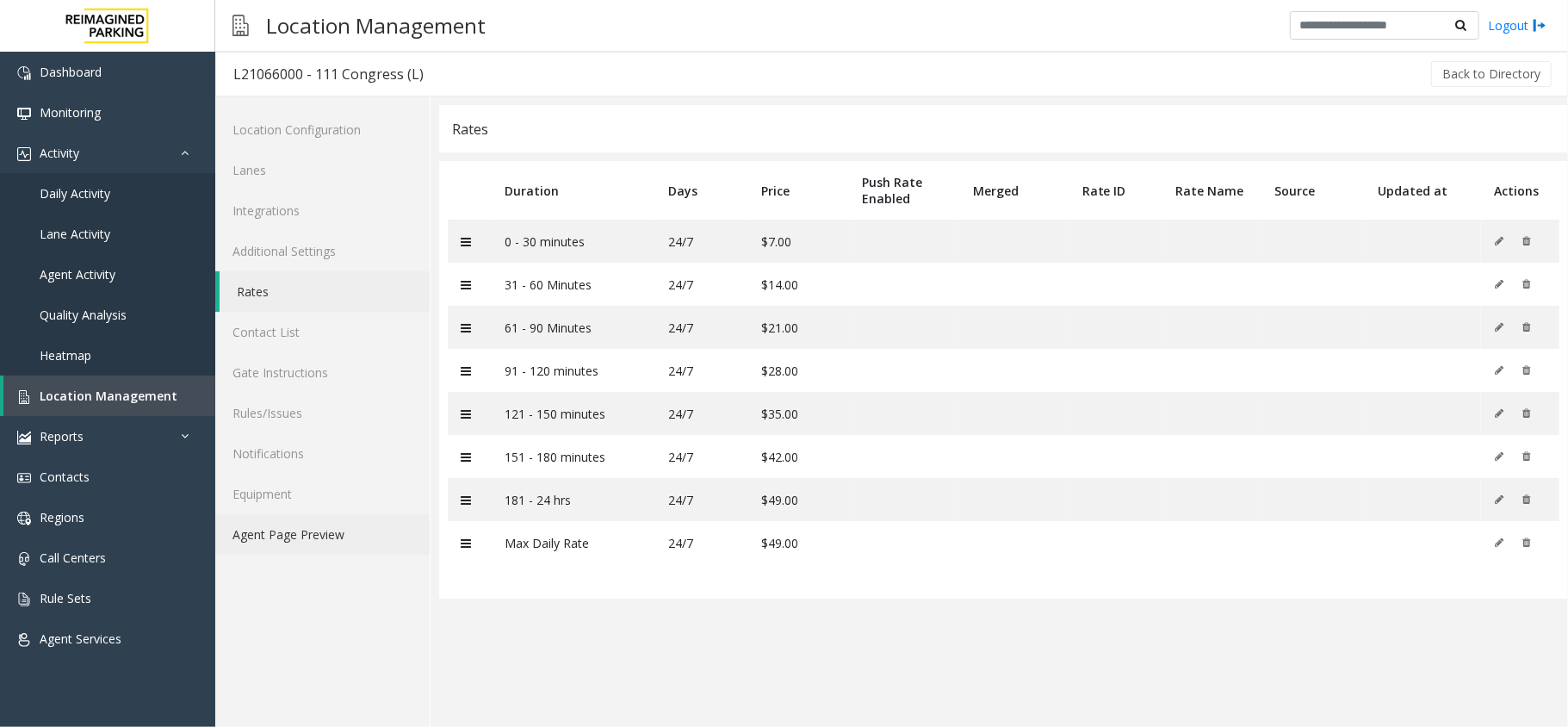
click at [313, 536] on link "Agent Page Preview" at bounding box center [323, 534] width 214 height 40
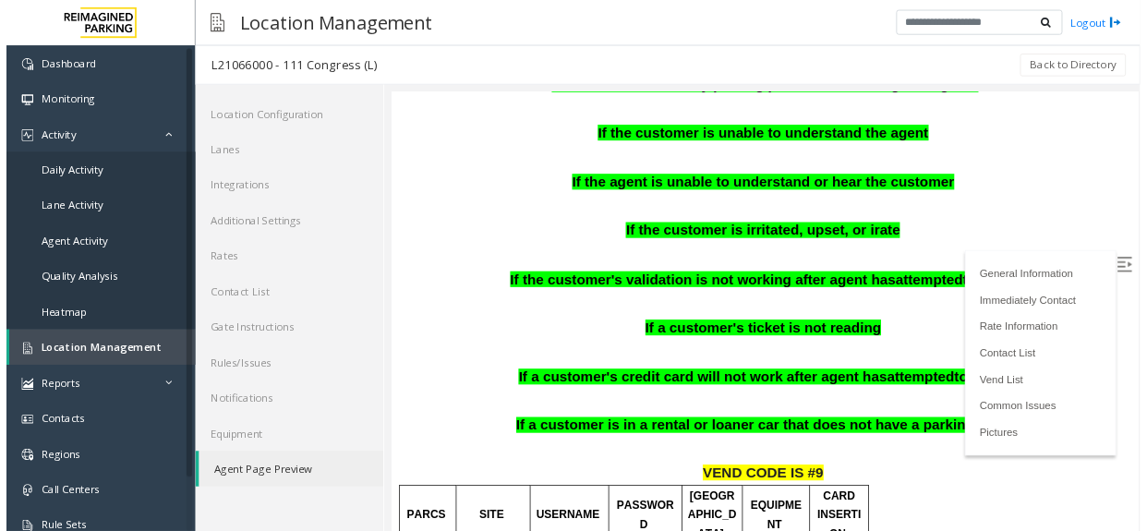
scroll to position [986, 0]
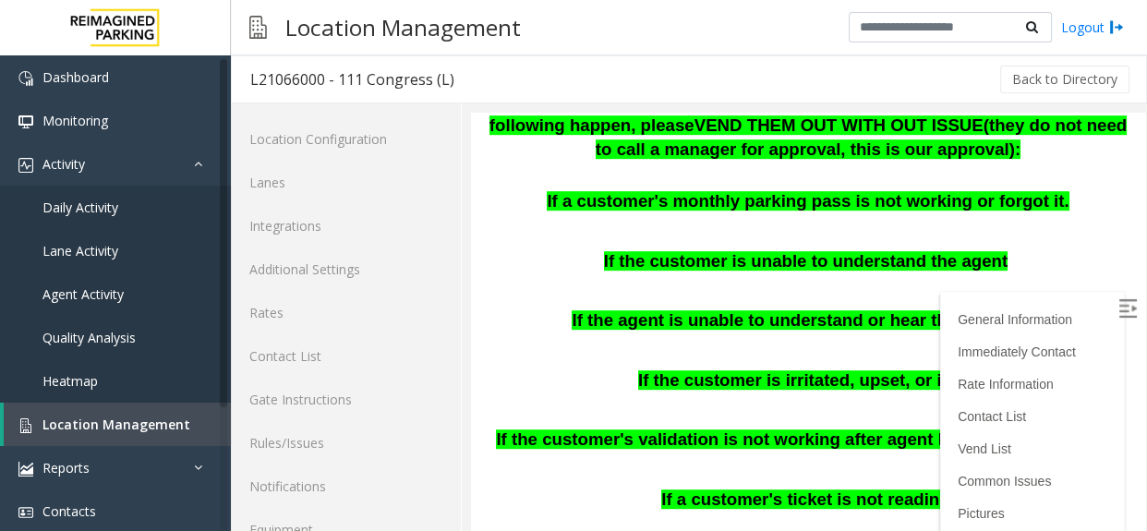
click at [1117, 309] on label at bounding box center [1130, 311] width 28 height 28
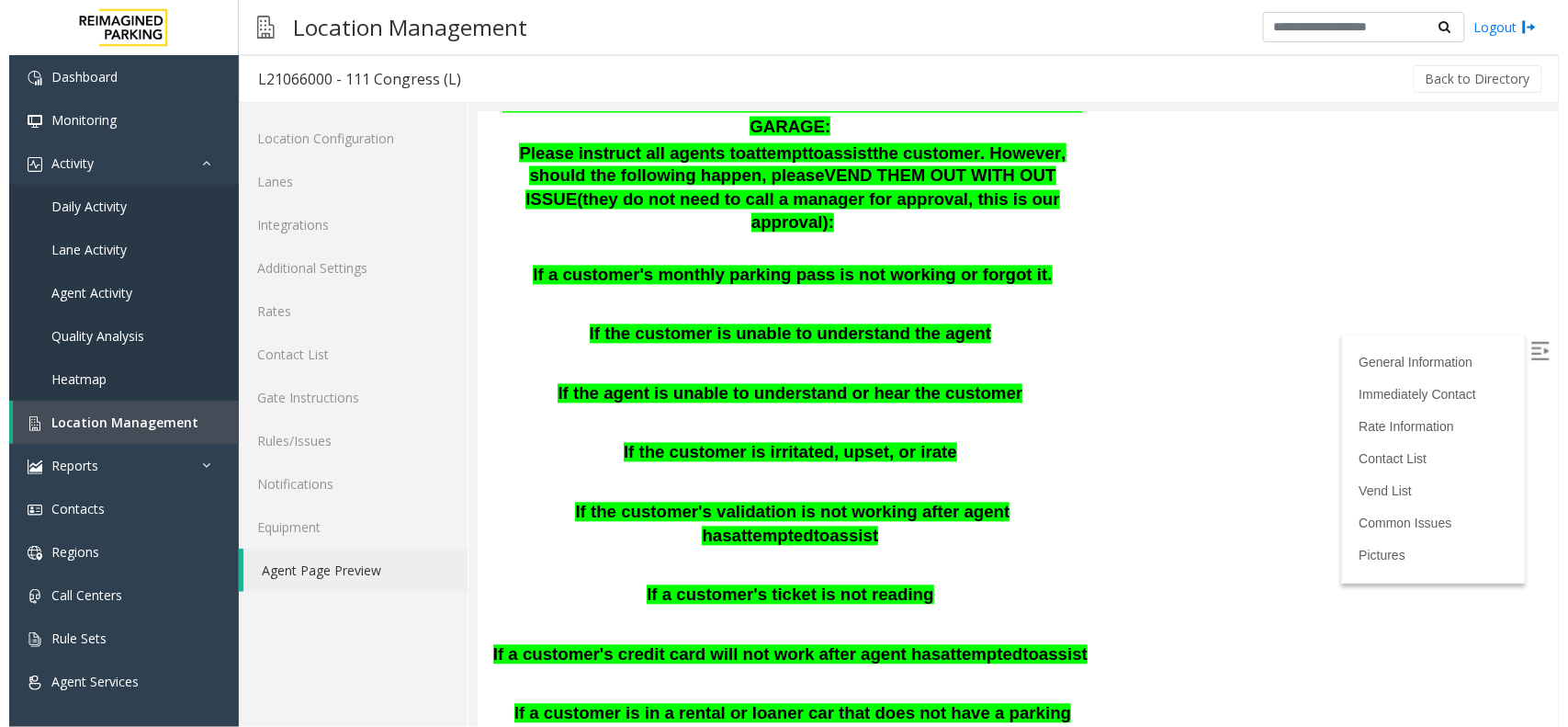
scroll to position [980, 0]
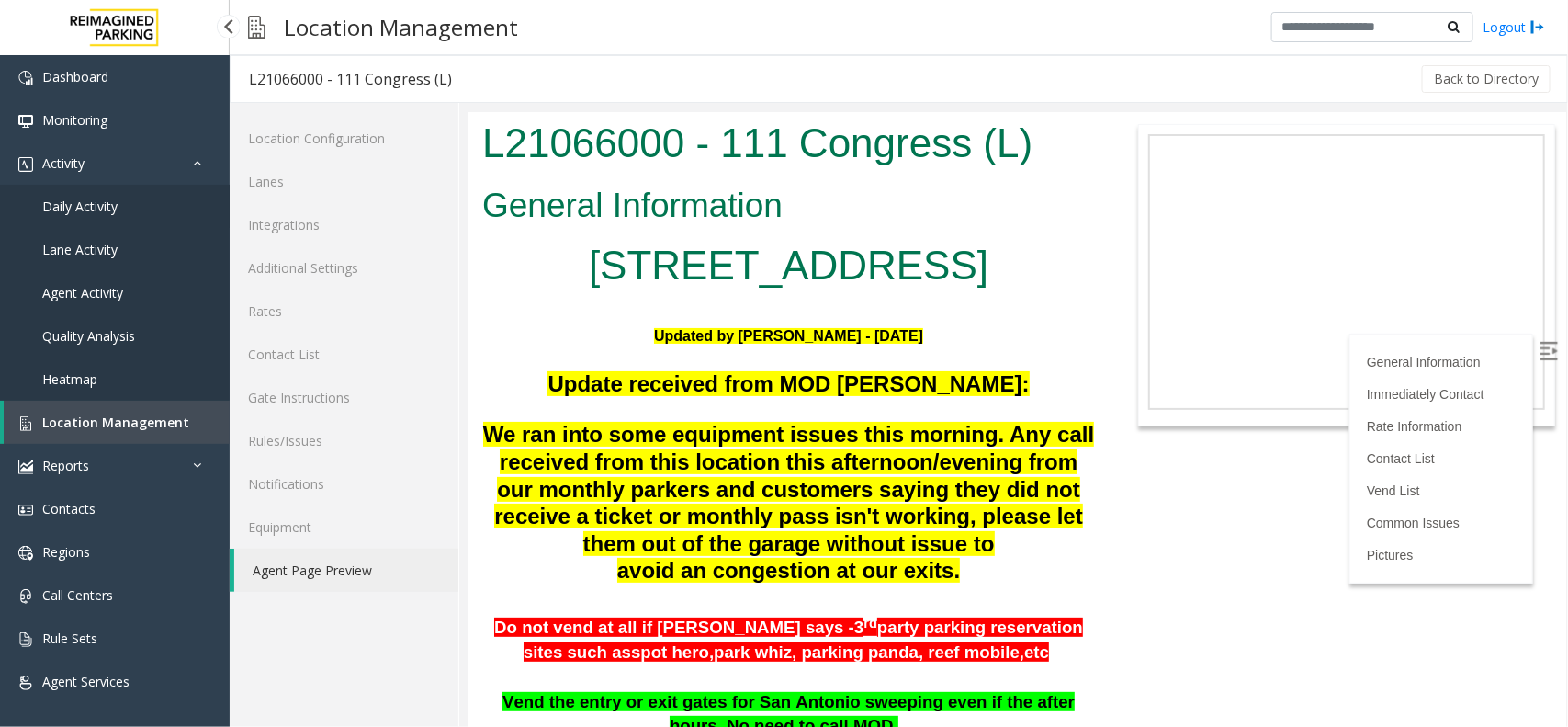
scroll to position [980, 0]
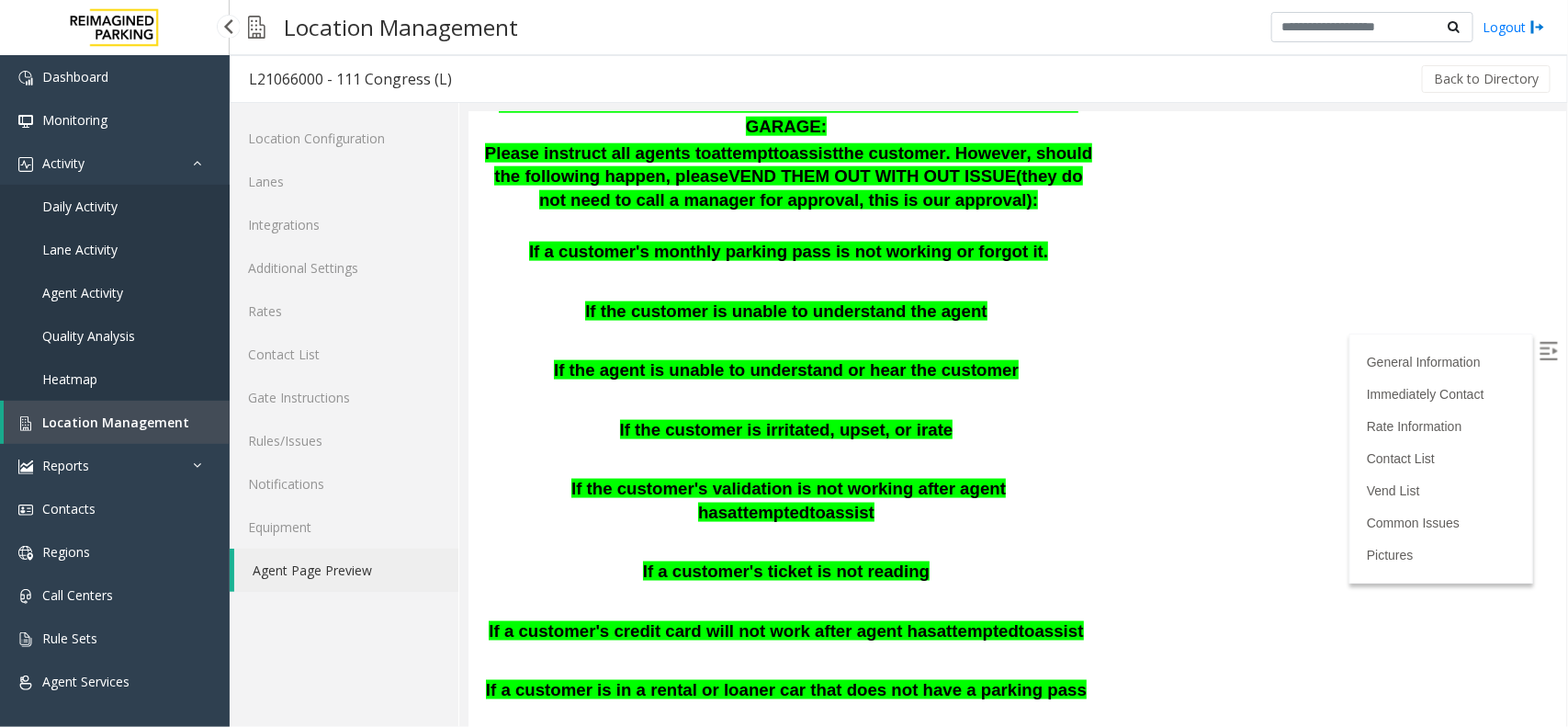
click at [139, 198] on link "Daily Activity" at bounding box center [114, 206] width 230 height 43
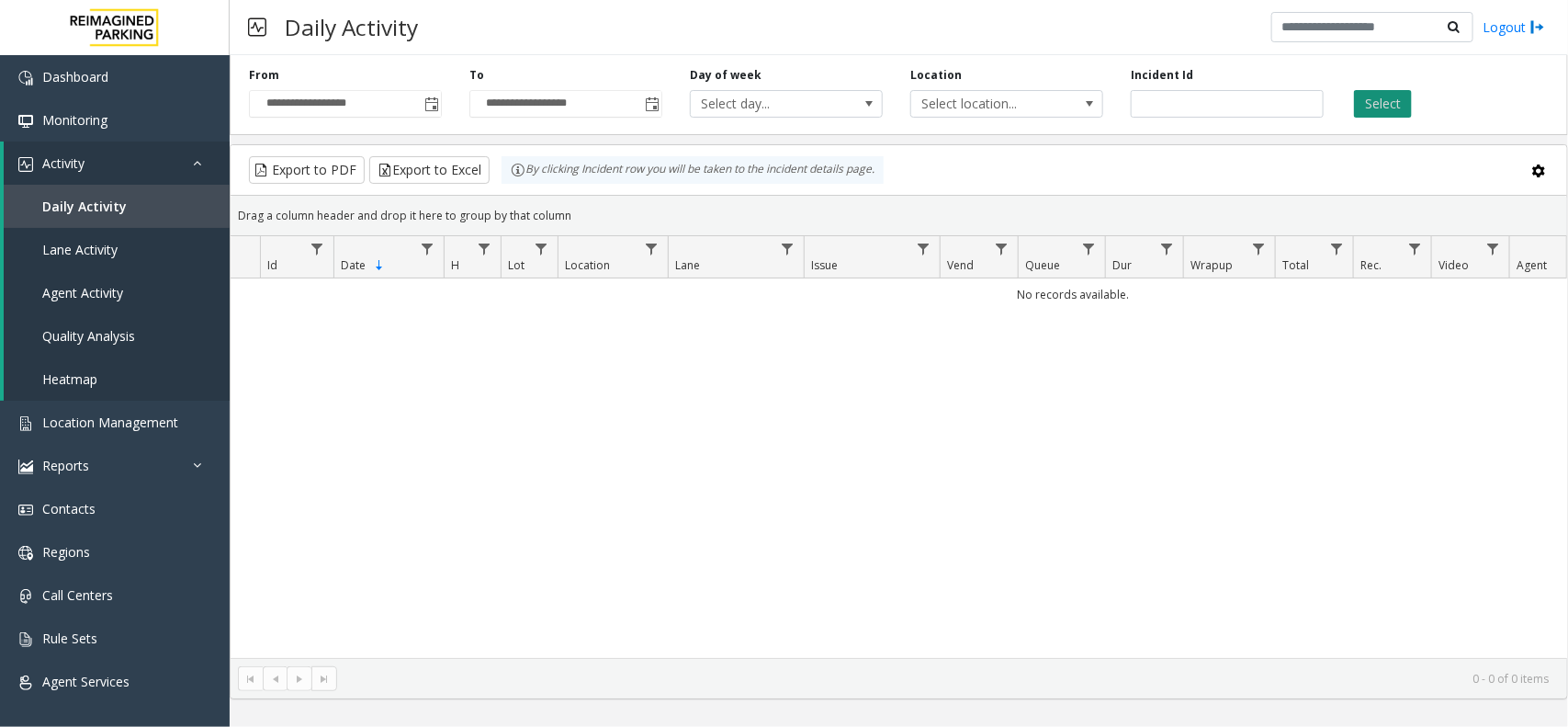
click at [1394, 94] on button "Select" at bounding box center [1383, 104] width 58 height 28
click at [428, 105] on span "Toggle popup" at bounding box center [432, 104] width 15 height 15
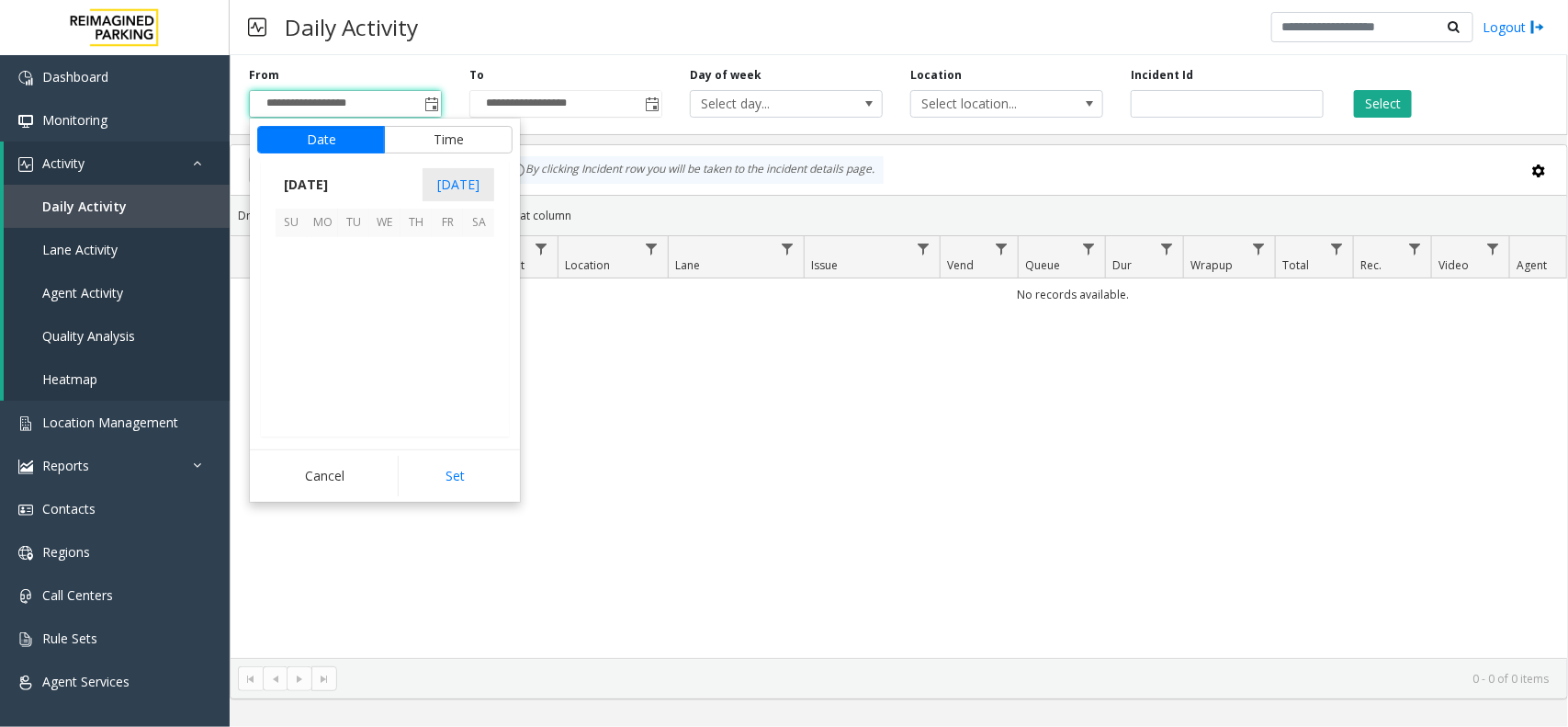
scroll to position [329600, 0]
click at [289, 381] on span "28" at bounding box center [290, 377] width 31 height 31
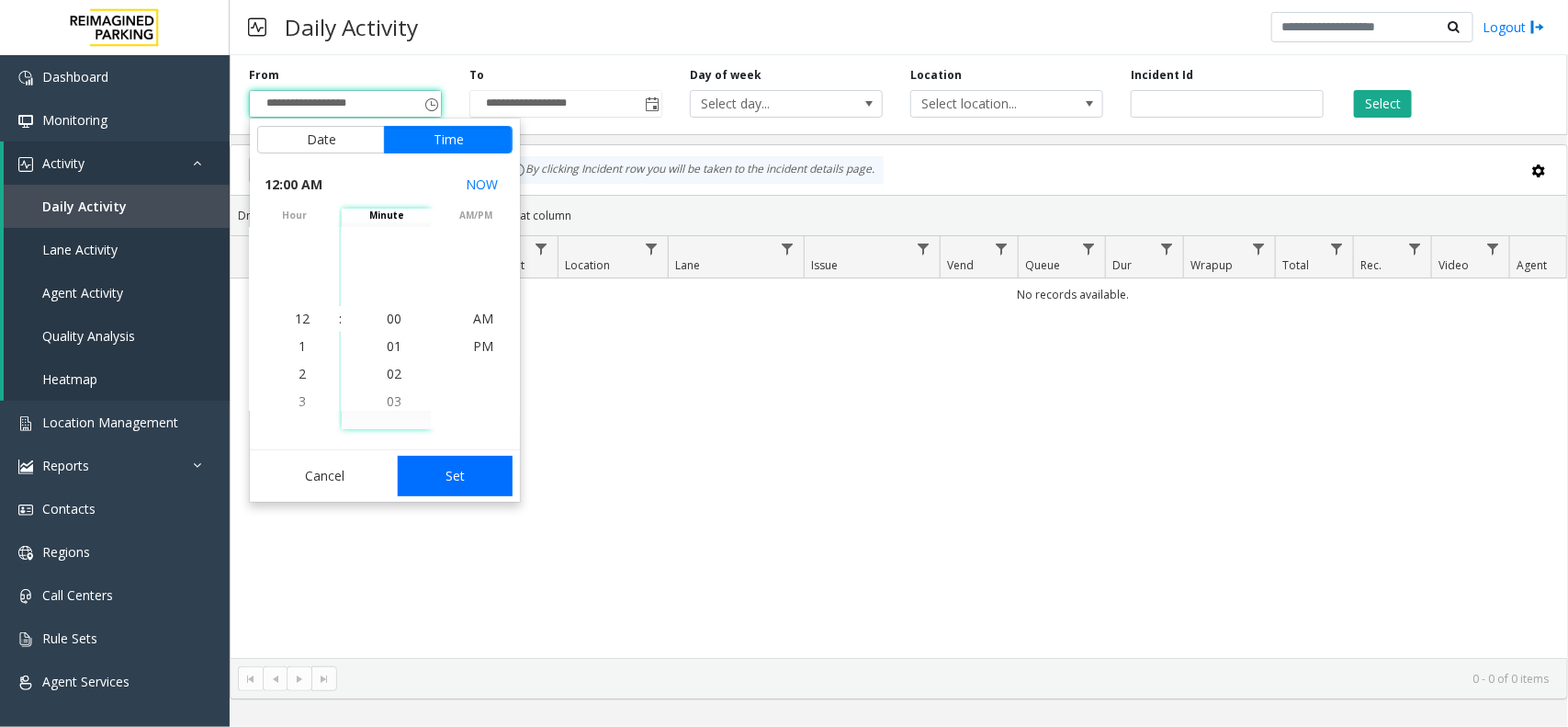
click at [464, 478] on button "Set" at bounding box center [455, 475] width 115 height 41
type input "**********"
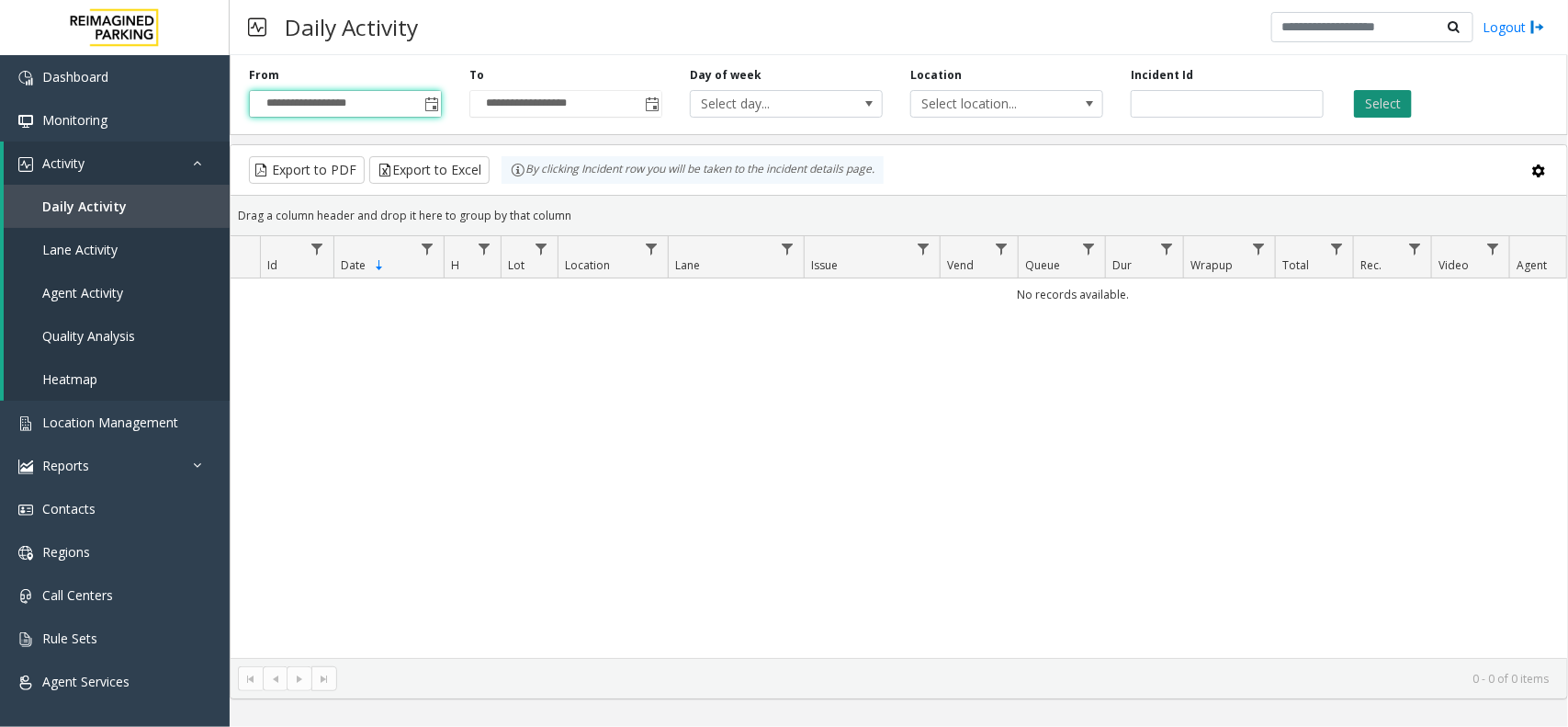
click at [1393, 108] on button "Select" at bounding box center [1383, 104] width 58 height 28
